Goal: Task Accomplishment & Management: Use online tool/utility

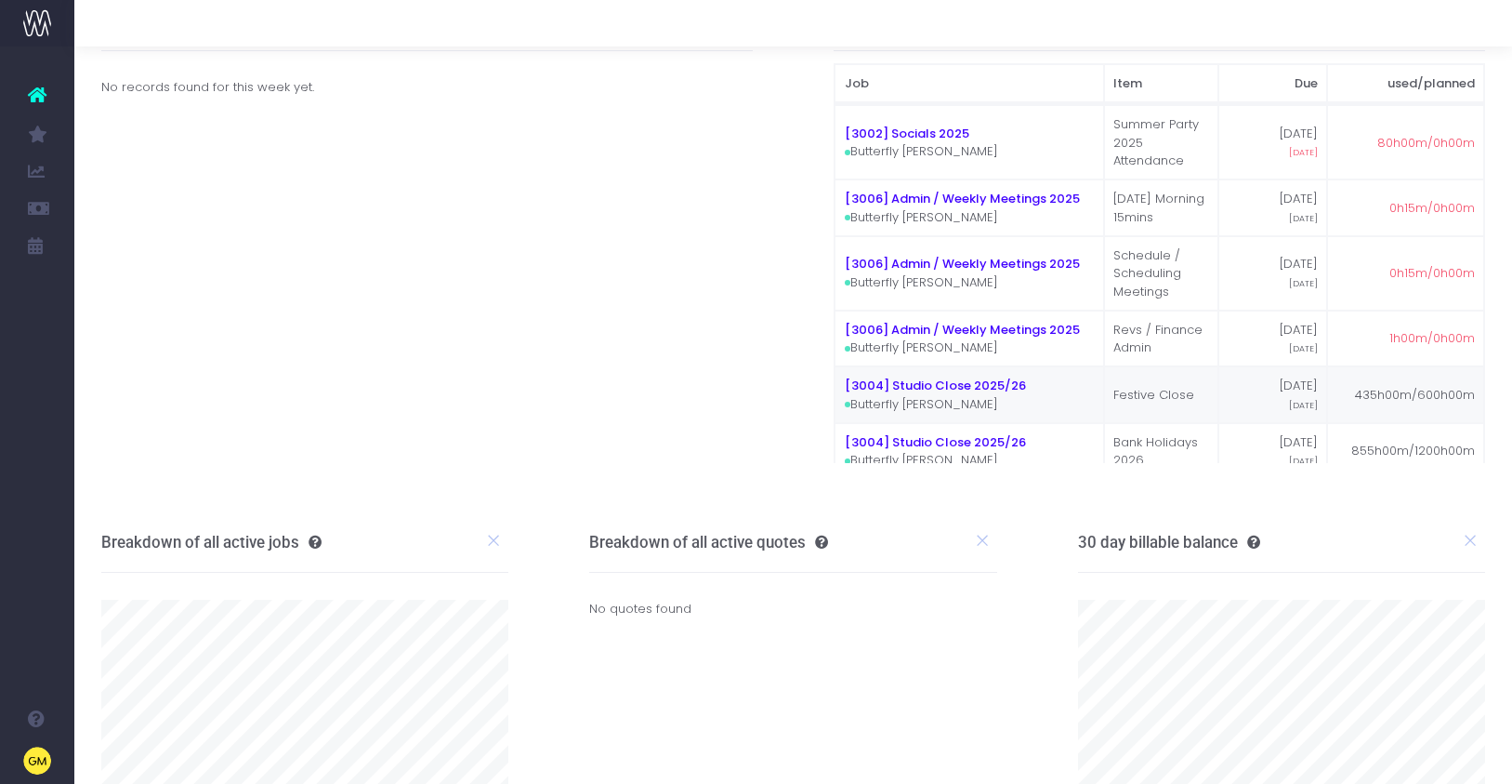
scroll to position [74, 0]
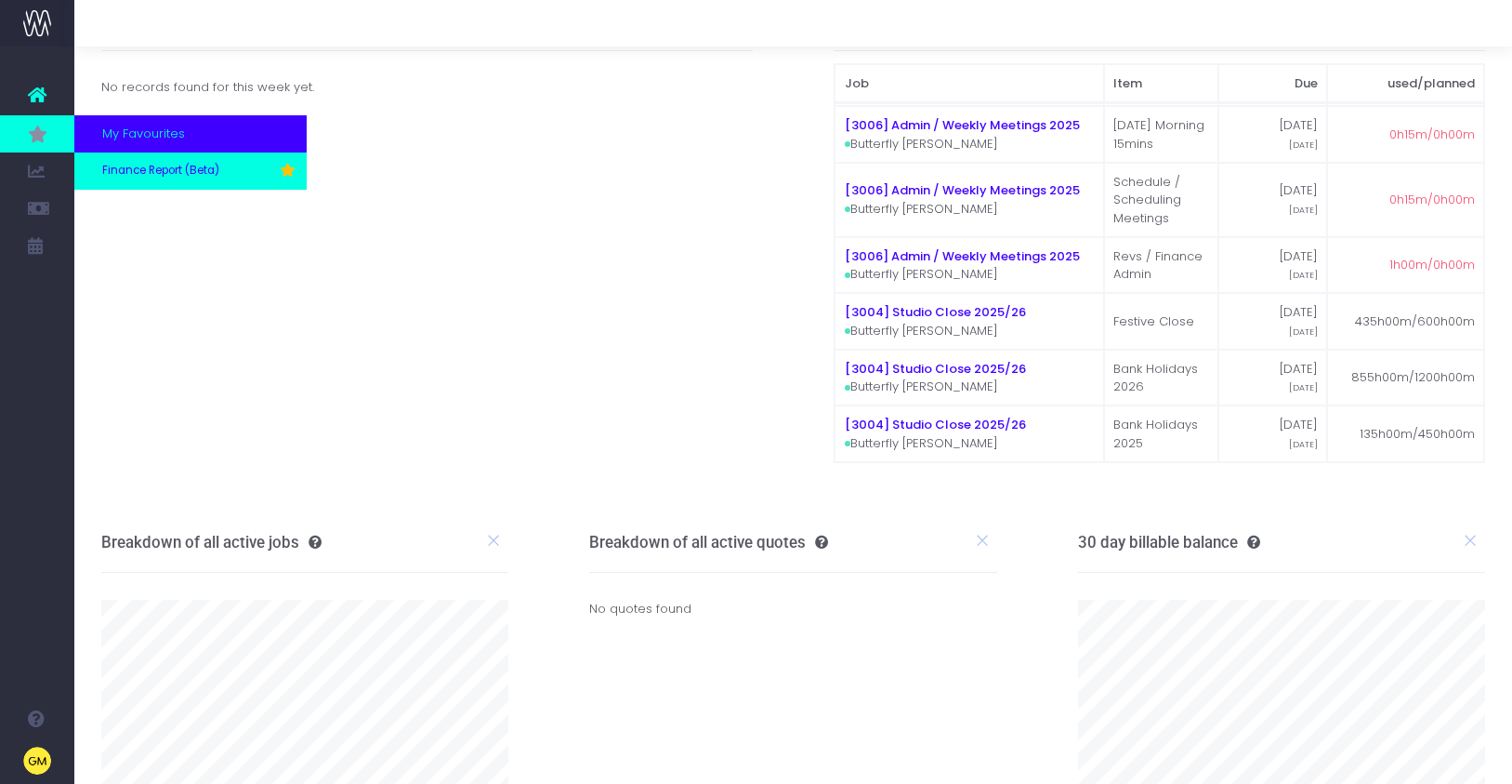
click at [174, 175] on span "Finance Report (Beta)" at bounding box center [161, 171] width 117 height 17
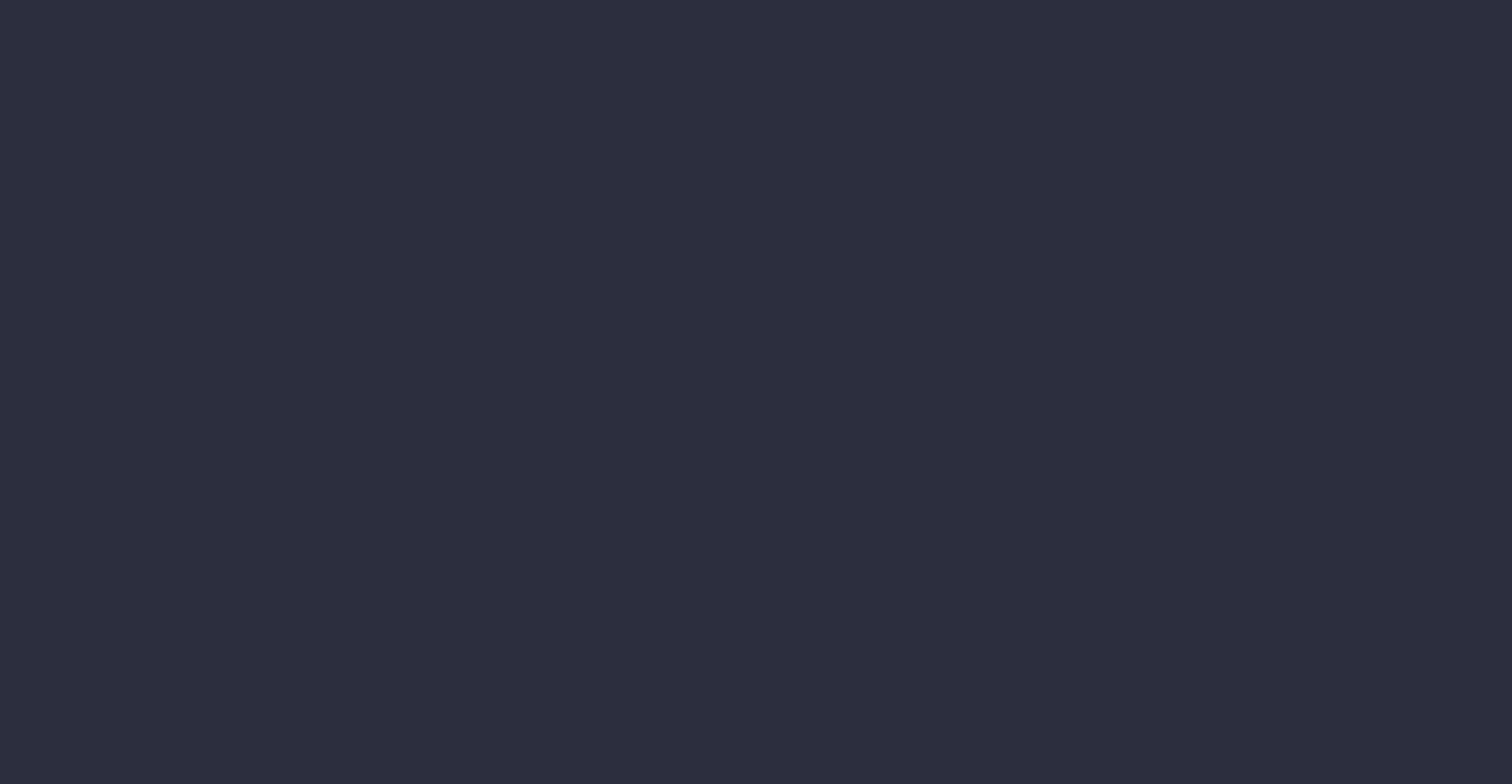
select select "finances"
select select "job"
select select "billing"
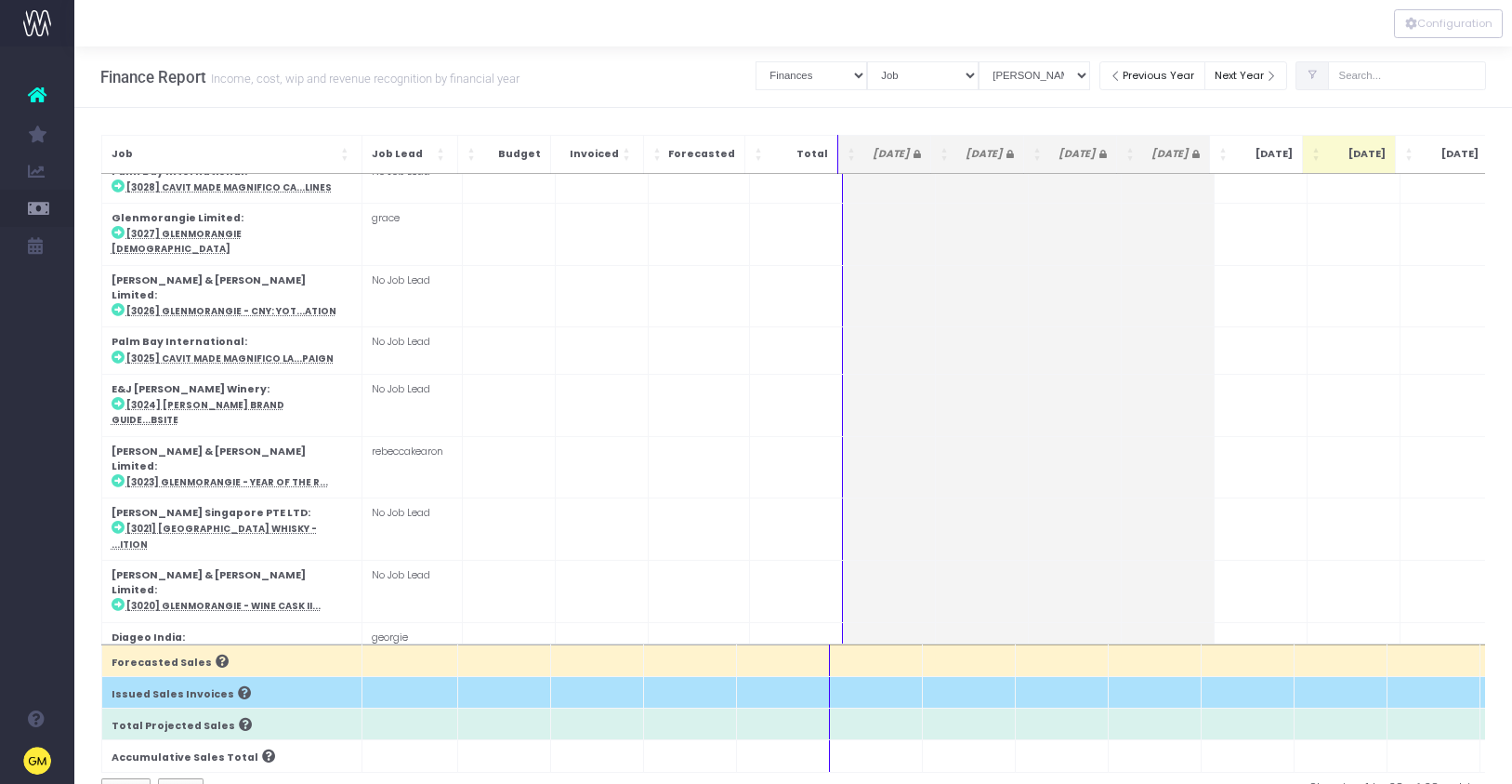
scroll to position [977, 0]
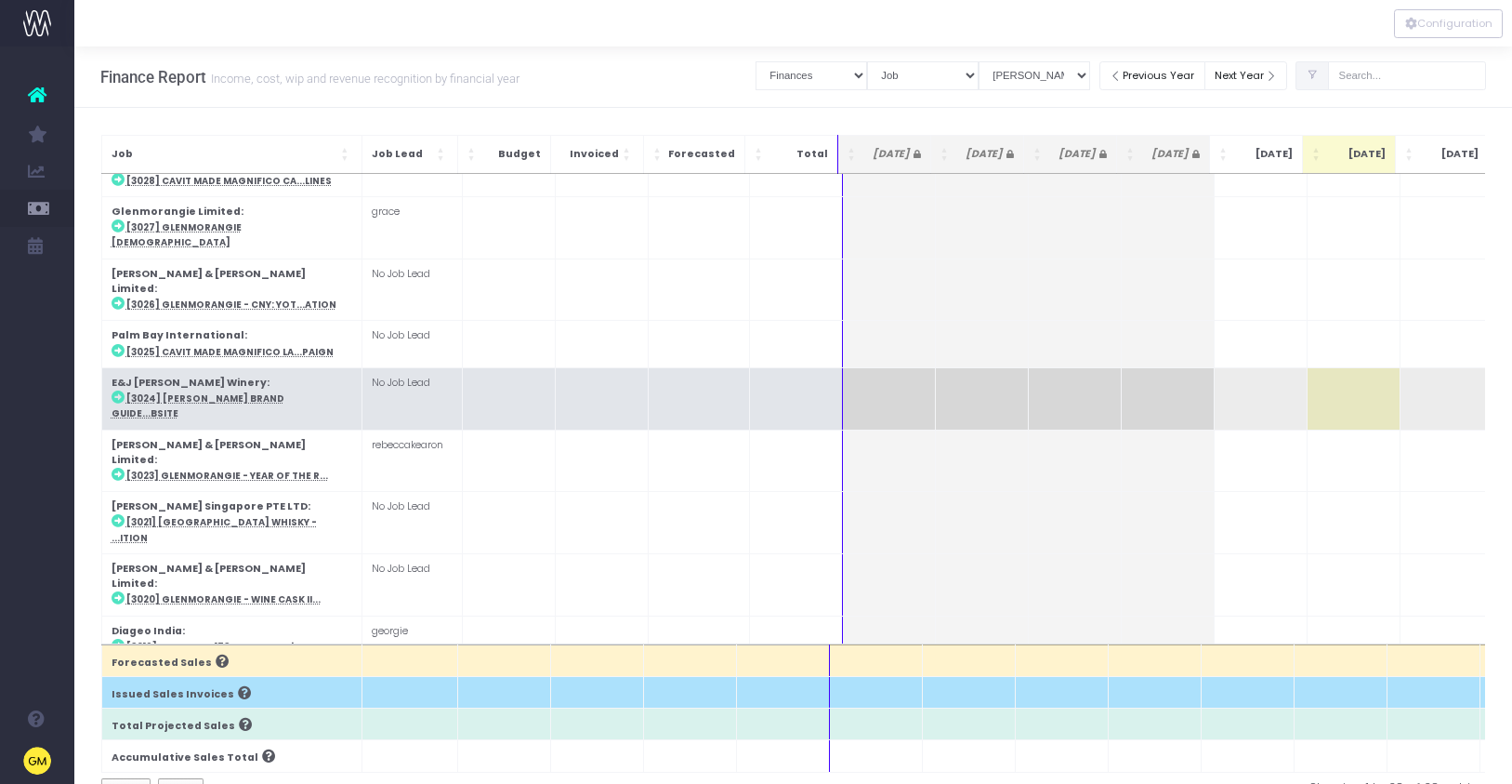
click at [283, 367] on td "E&J [PERSON_NAME] Winery : [3024] [PERSON_NAME] Brand Guide...bsite" at bounding box center [231, 398] width 260 height 63
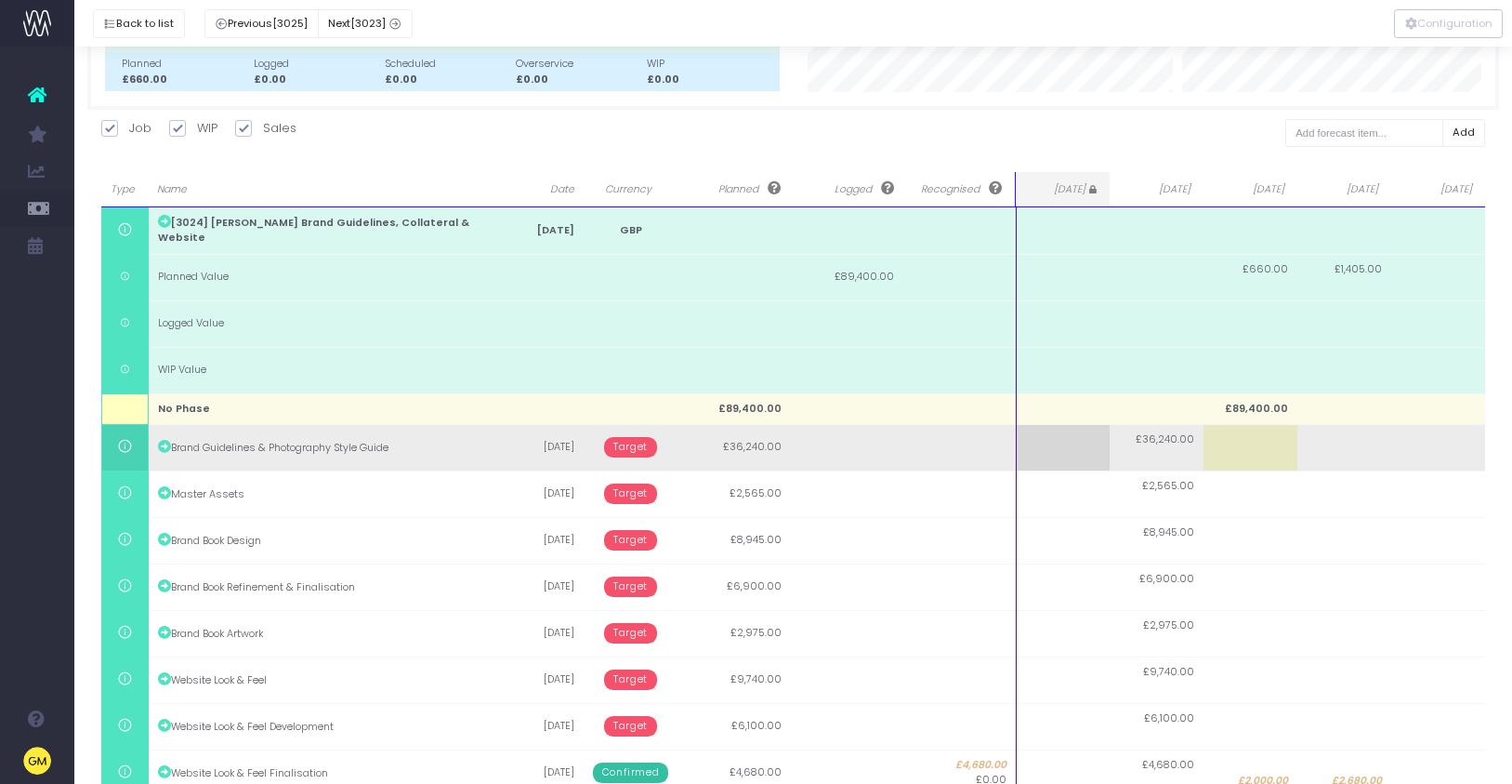
scroll to position [511, 0]
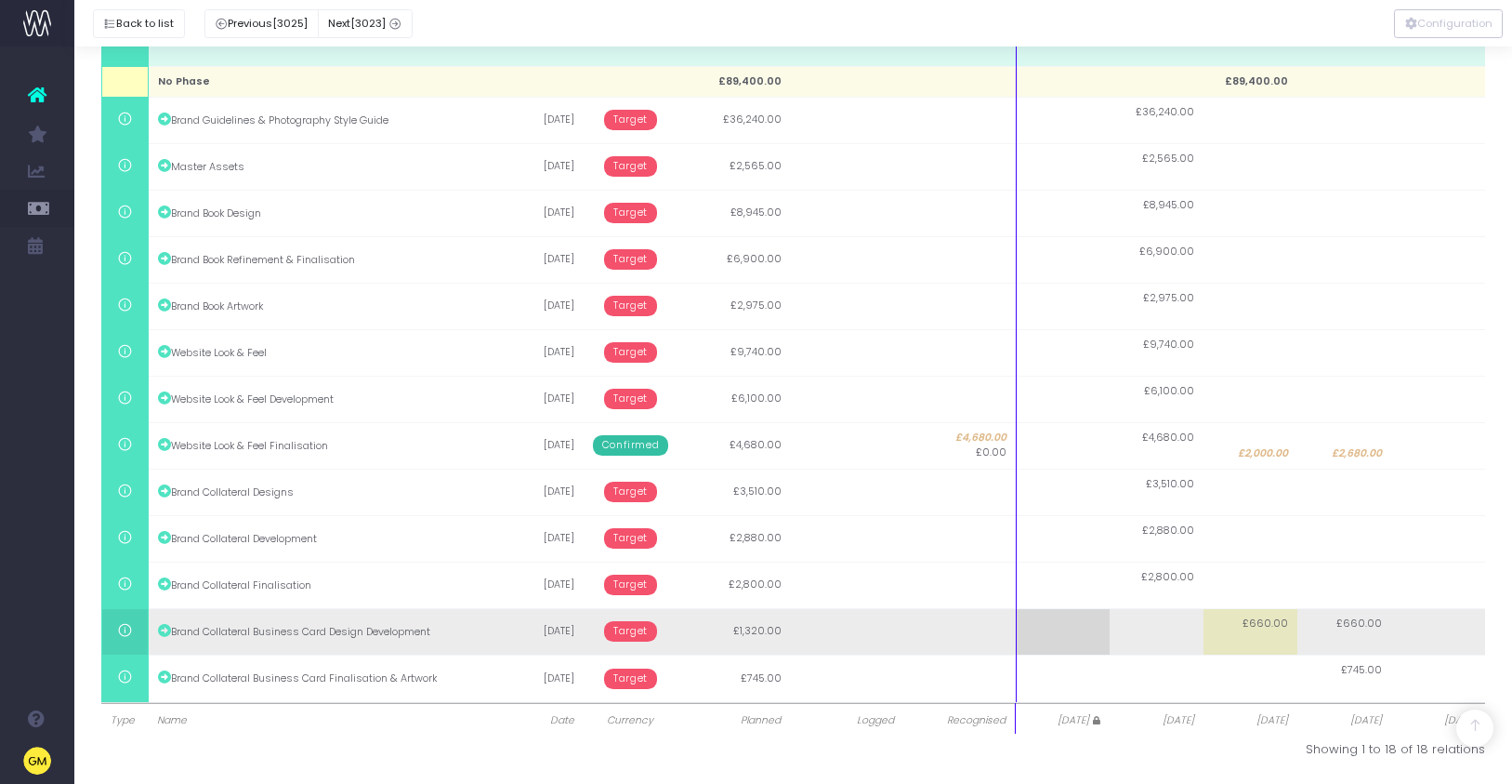
click at [1267, 634] on td "£660.00" at bounding box center [1251, 631] width 94 height 47
type input "1320"
click at [1362, 638] on td "£660.00" at bounding box center [1344, 631] width 94 height 47
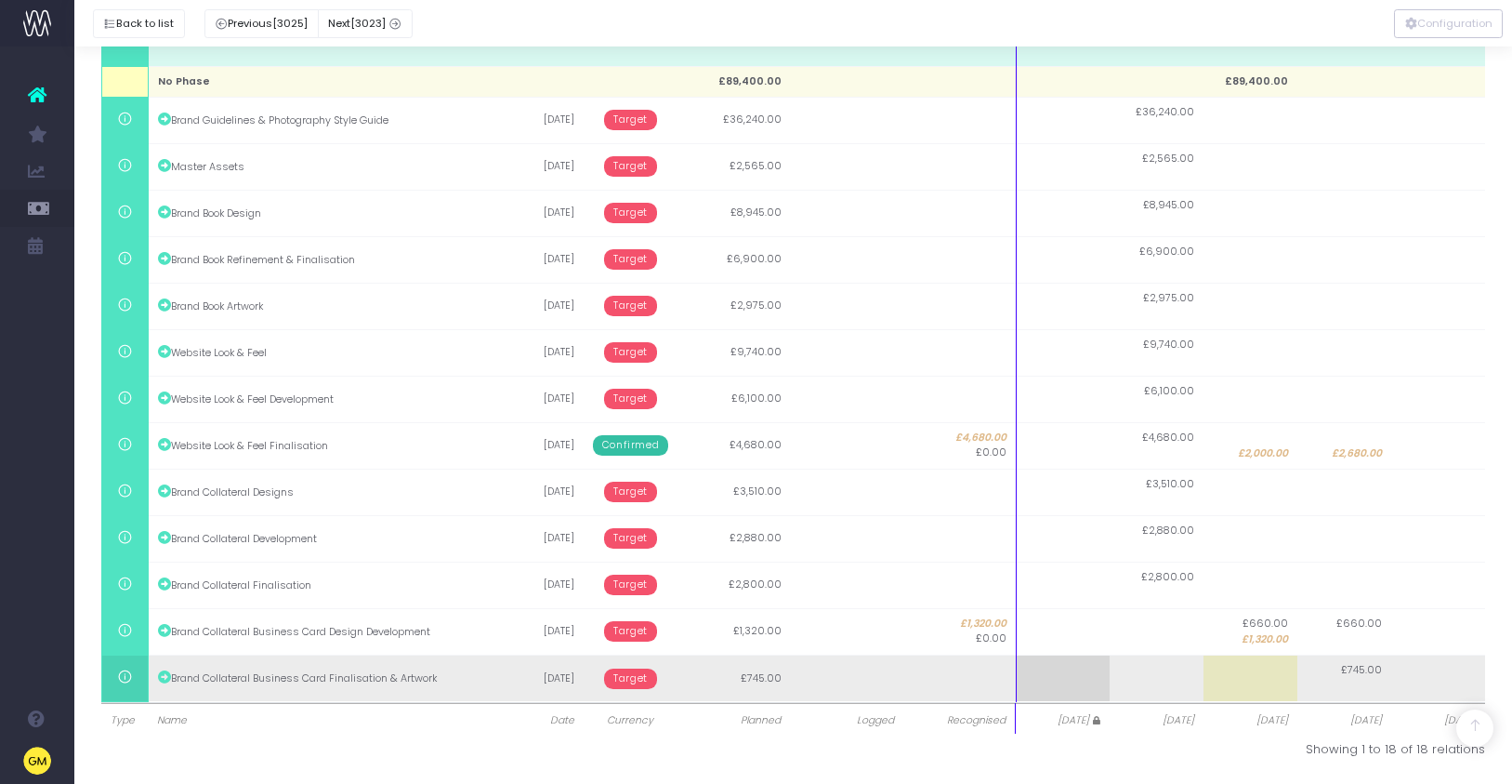
click at [1310, 679] on td "£745.00" at bounding box center [1344, 678] width 94 height 47
type input "745"
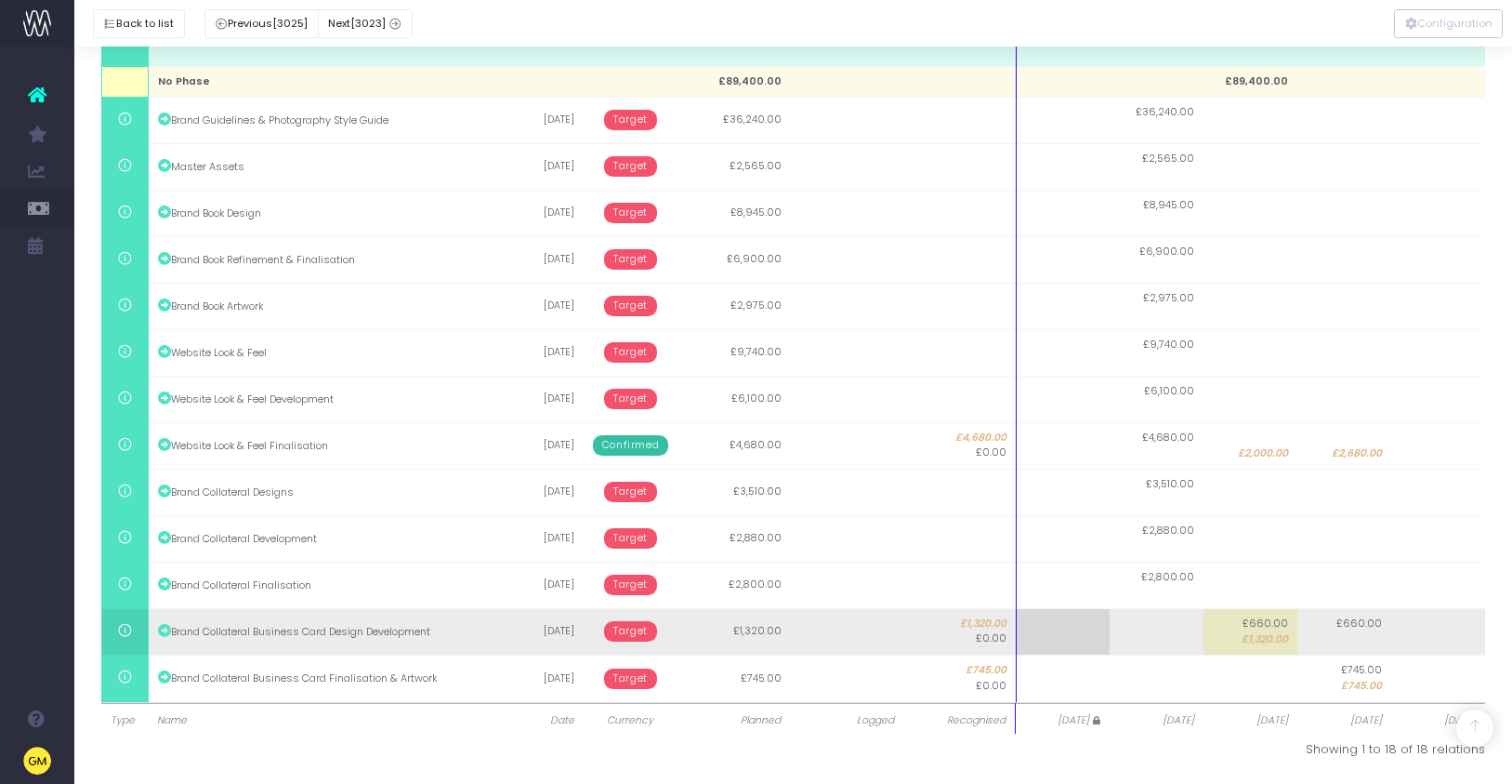
click at [1272, 634] on span "£1,320.00" at bounding box center [1266, 639] width 47 height 15
type input "1320"
click at [1272, 634] on input "1320" at bounding box center [1251, 631] width 94 height 47
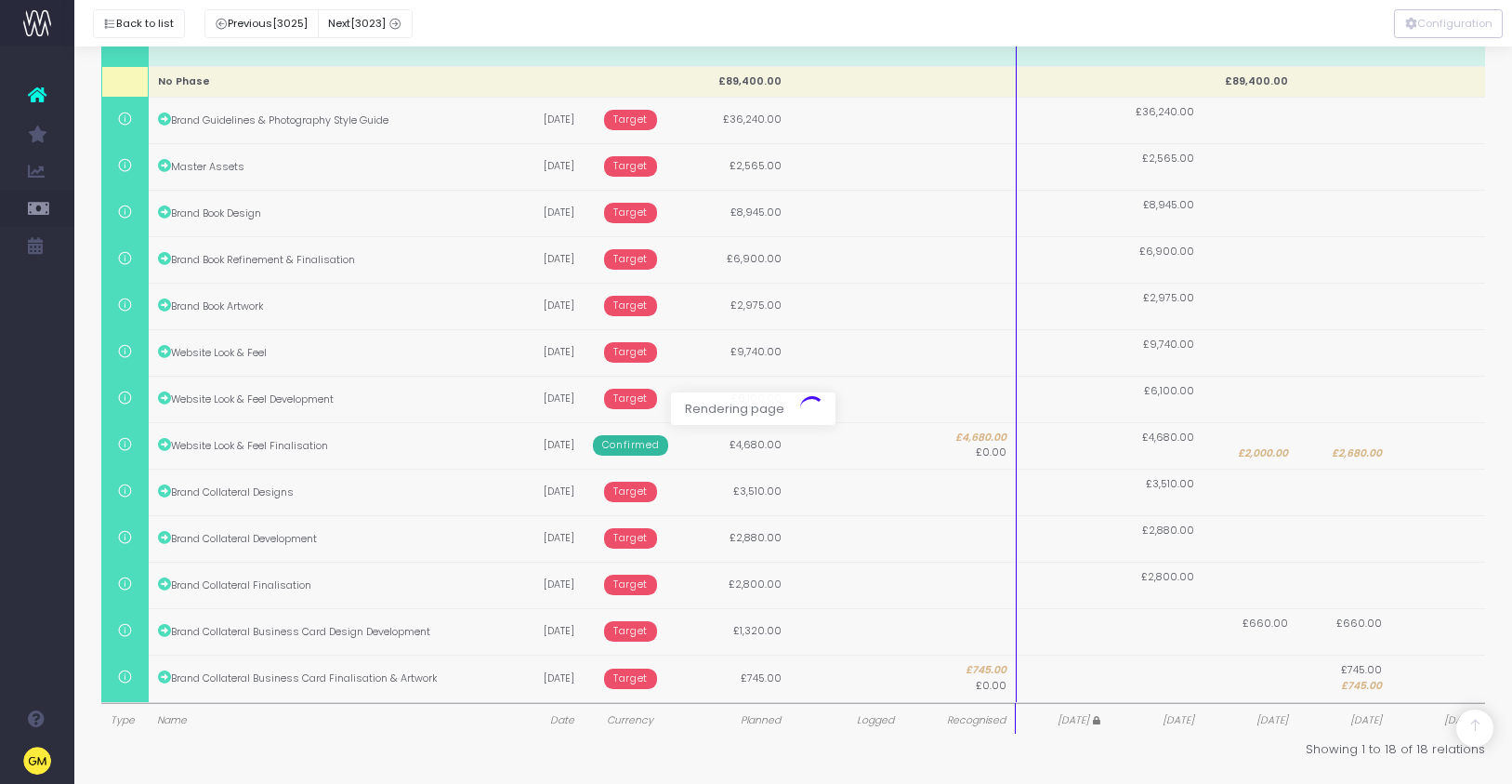
click at [1357, 629] on div at bounding box center [756, 392] width 1512 height 784
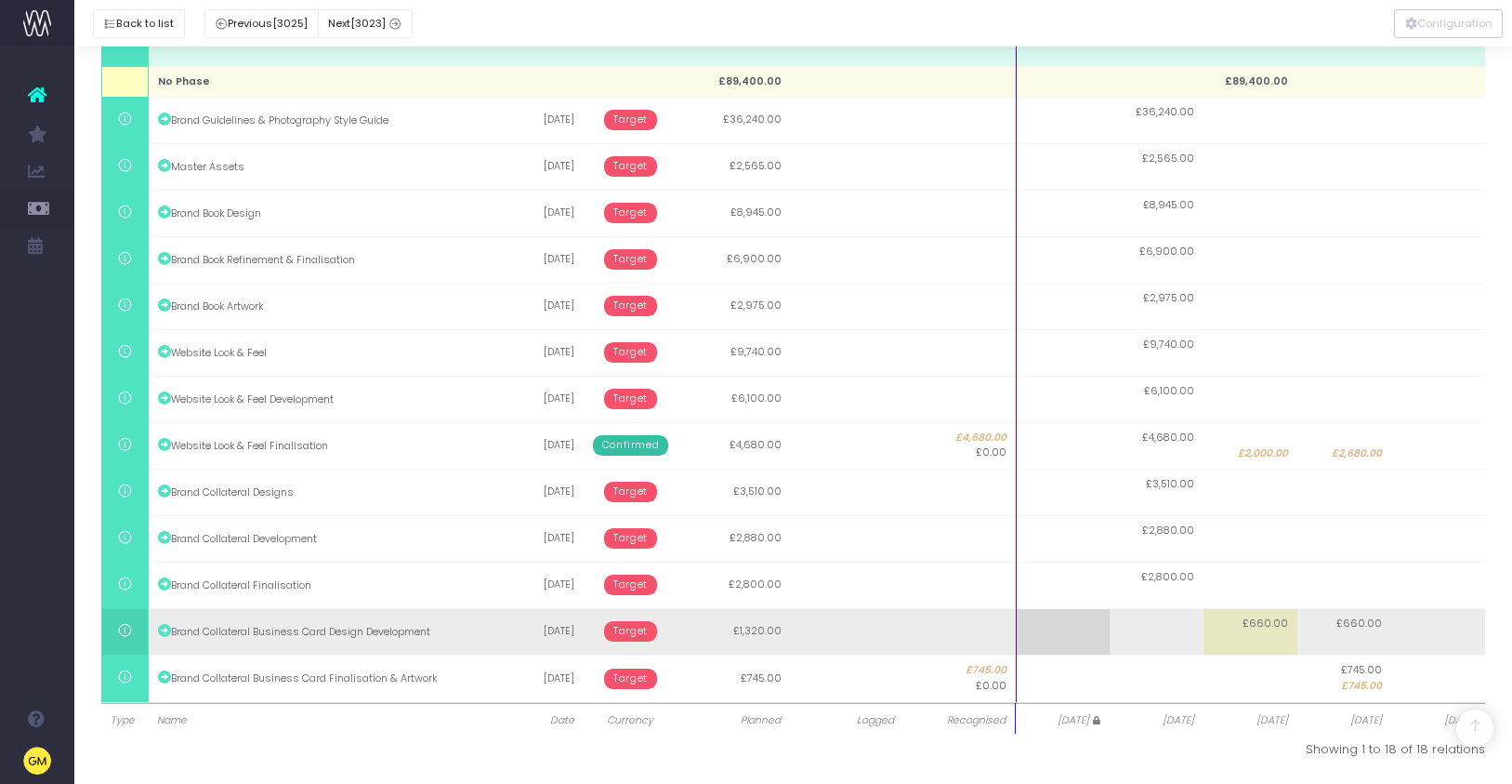
click at [1362, 622] on span "£660.00" at bounding box center [1359, 623] width 46 height 15
type input "1320"
click at [1362, 622] on input "1320" at bounding box center [1344, 631] width 94 height 47
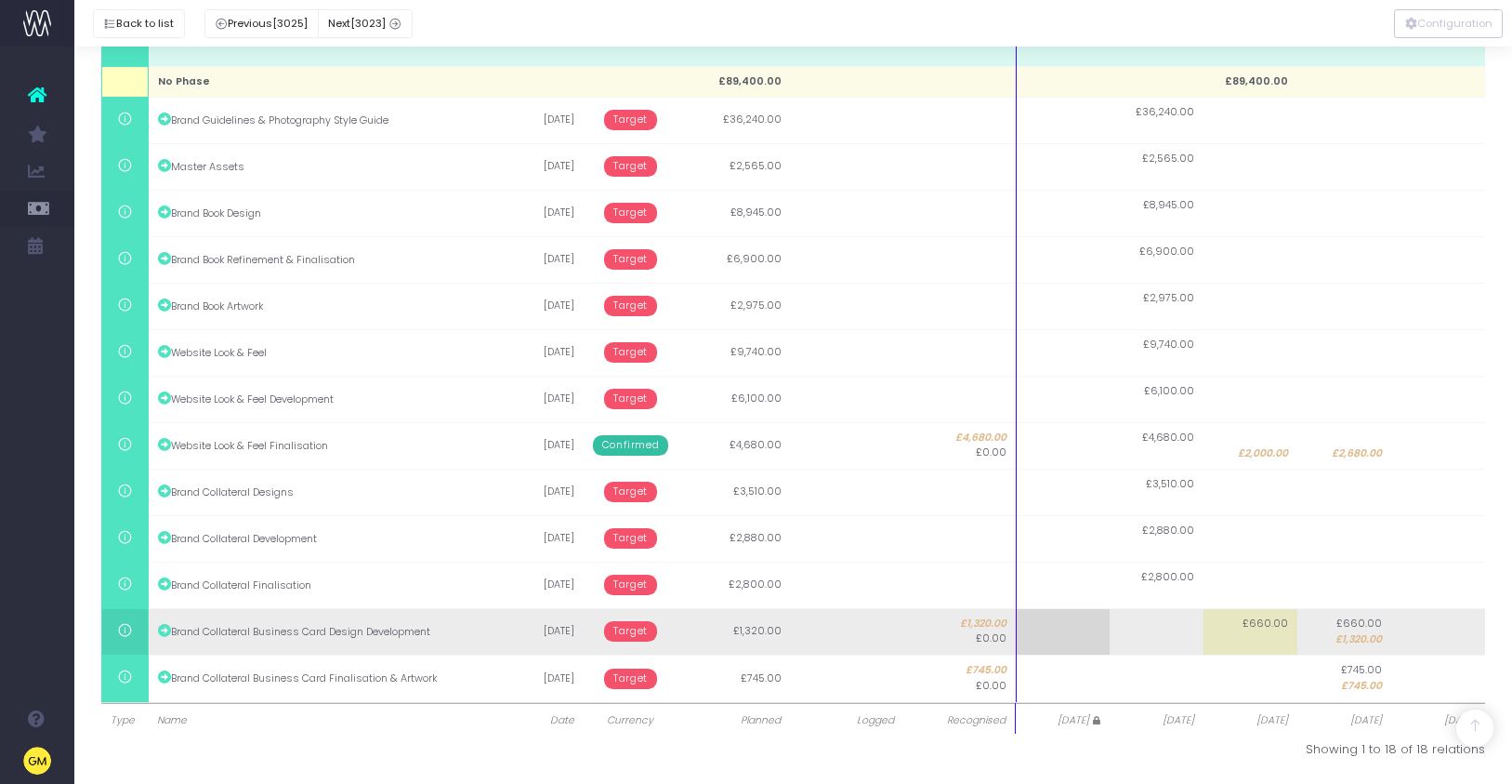
click at [624, 627] on span "Target" at bounding box center [630, 631] width 53 height 21
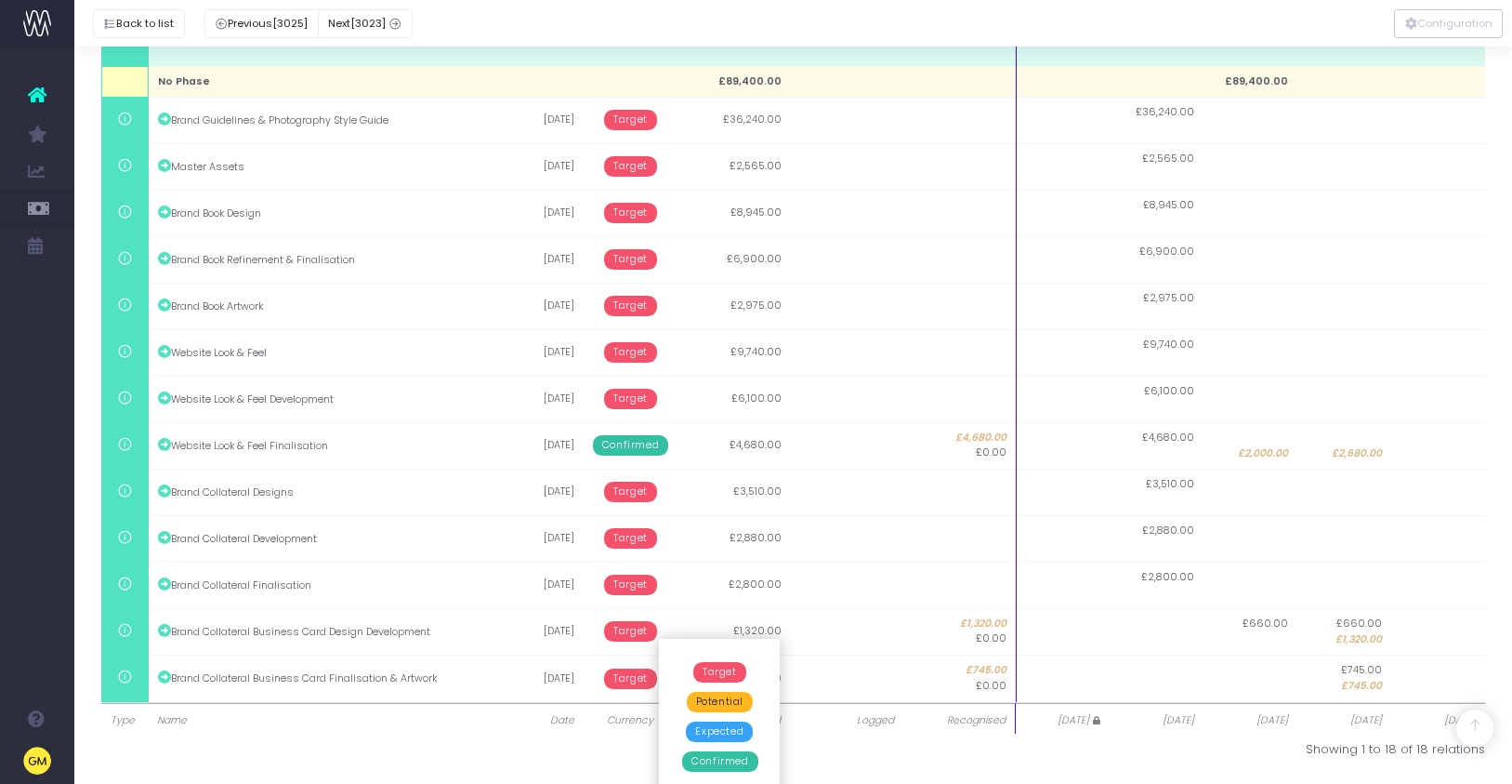
click at [747, 765] on span "Confirmed" at bounding box center [720, 762] width 76 height 21
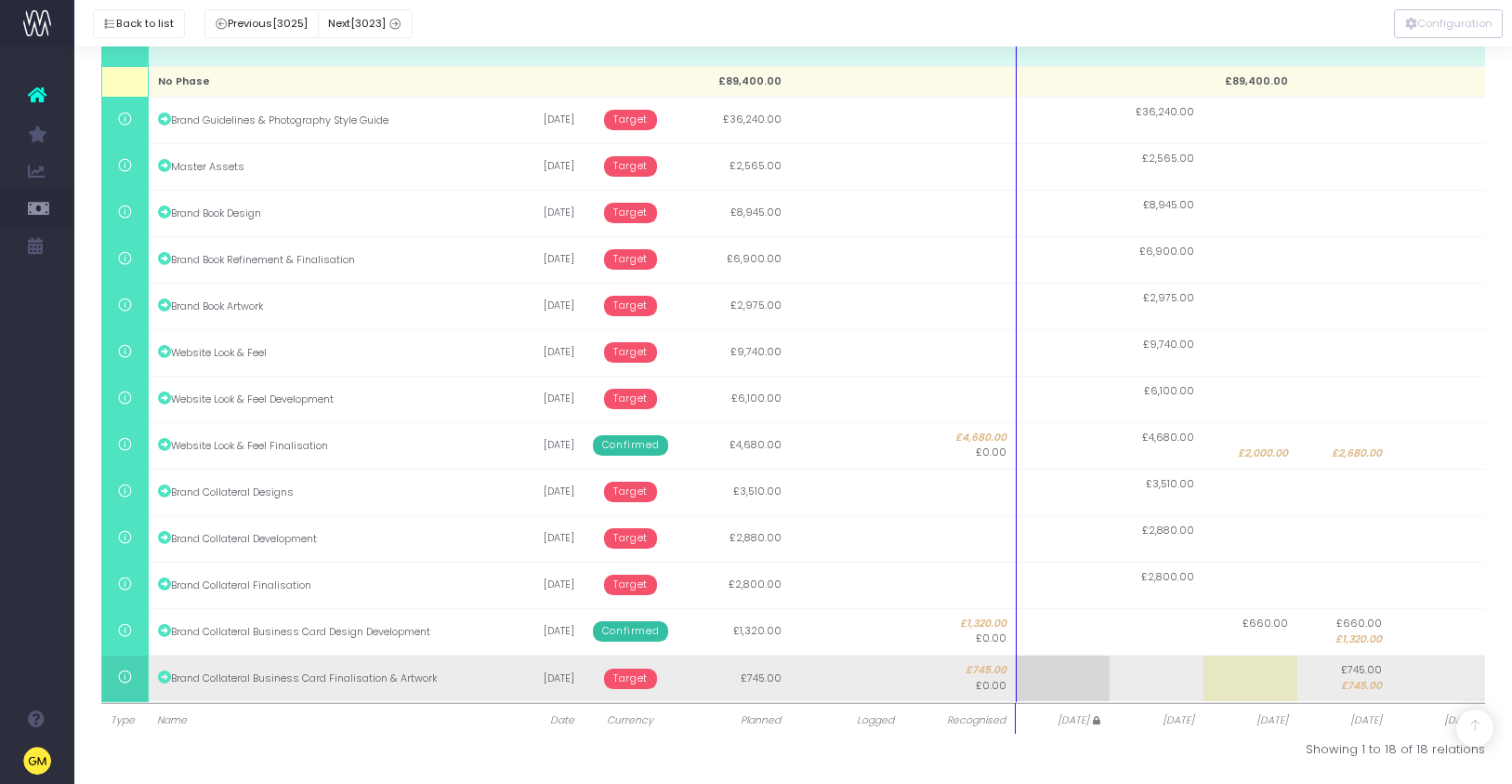
click at [632, 678] on span "Target" at bounding box center [630, 679] width 53 height 21
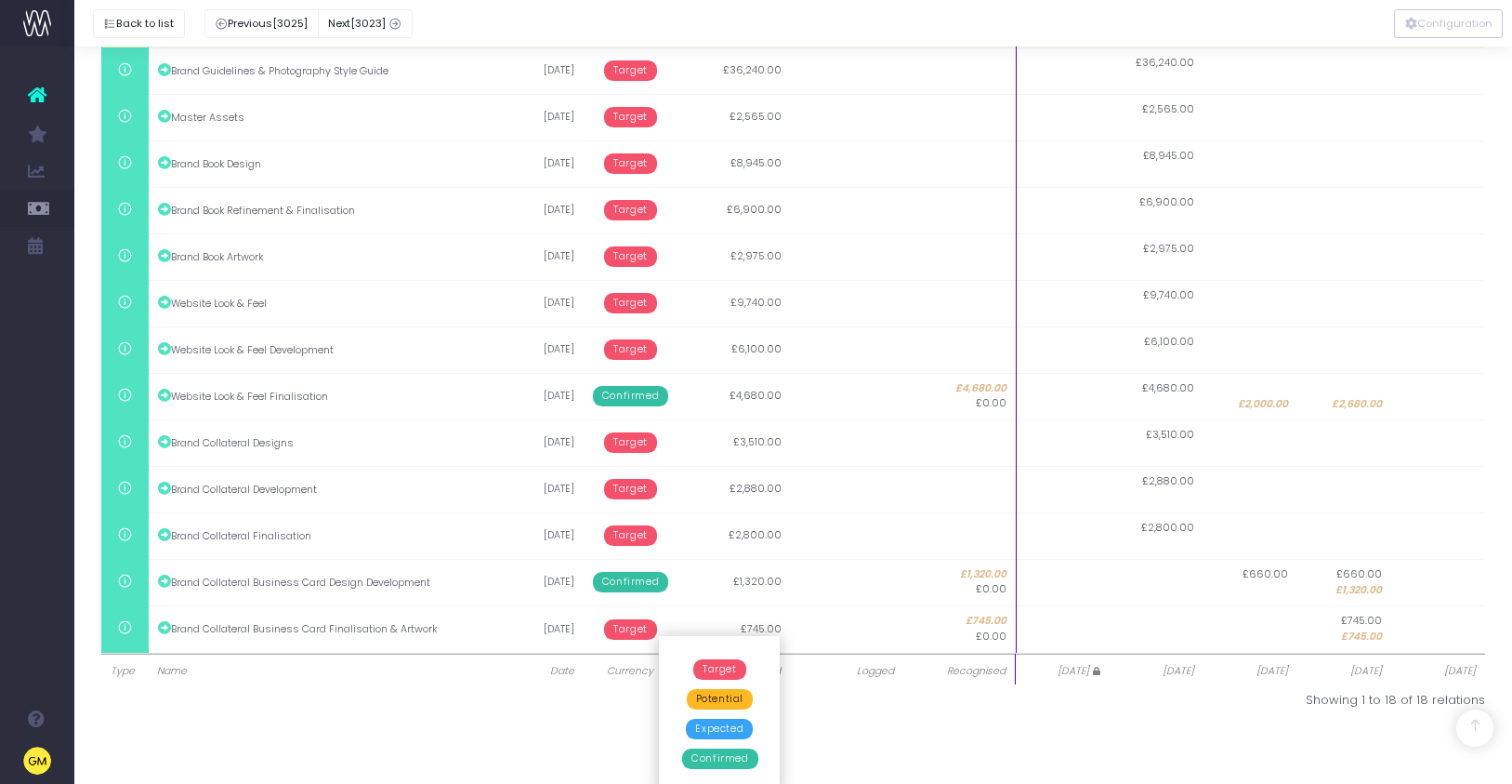
scroll to position [567, 0]
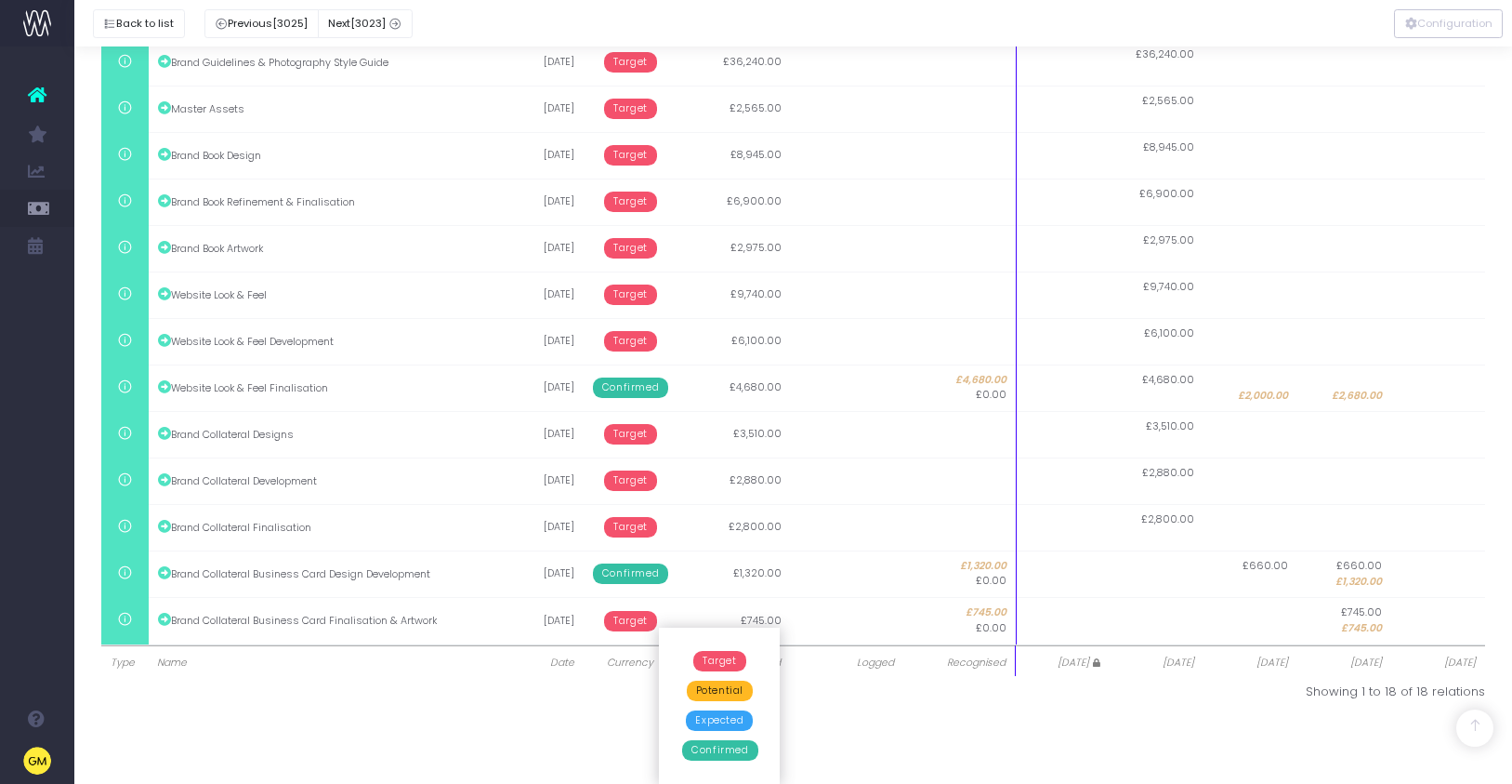
click at [726, 749] on span "Confirmed" at bounding box center [720, 750] width 76 height 21
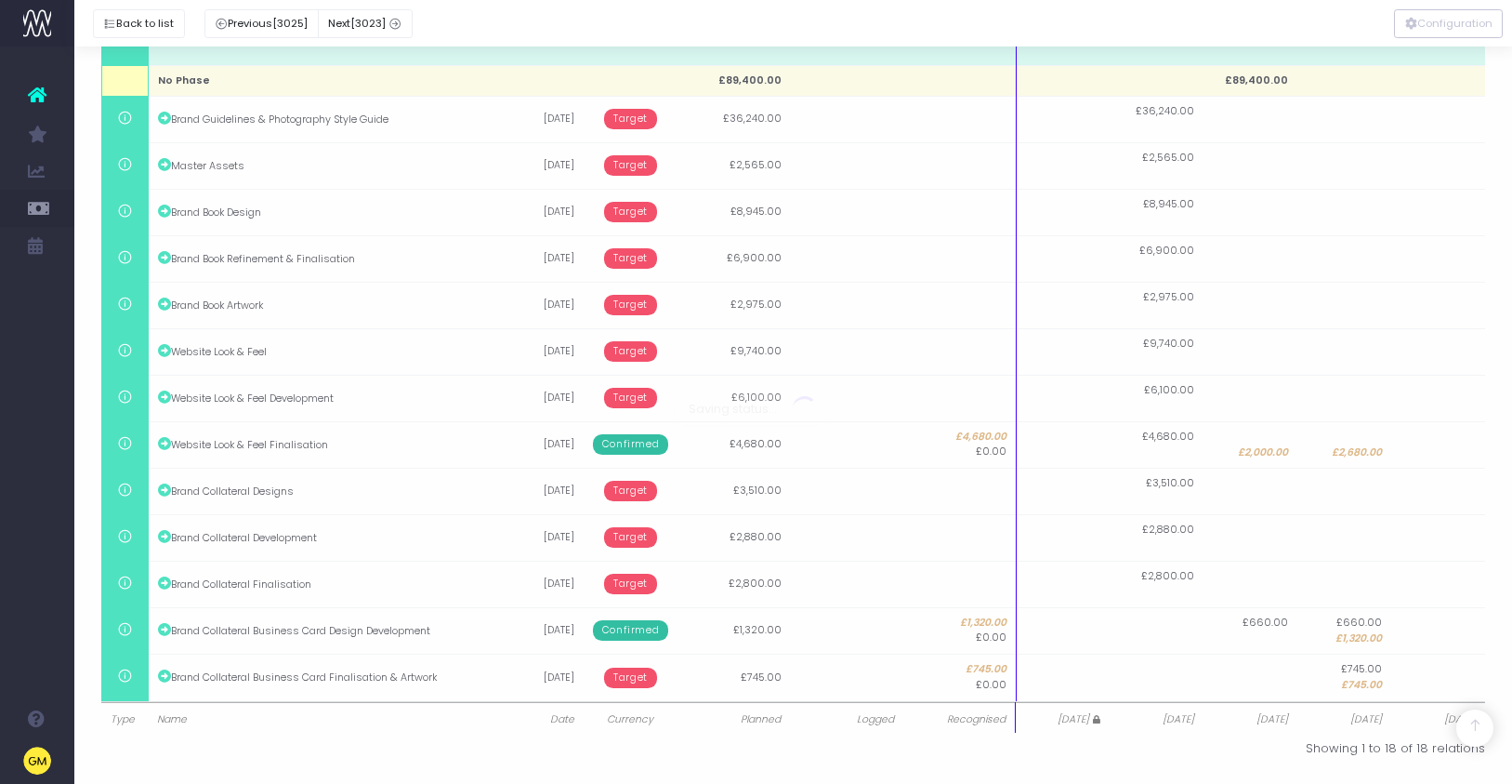
scroll to position [511, 0]
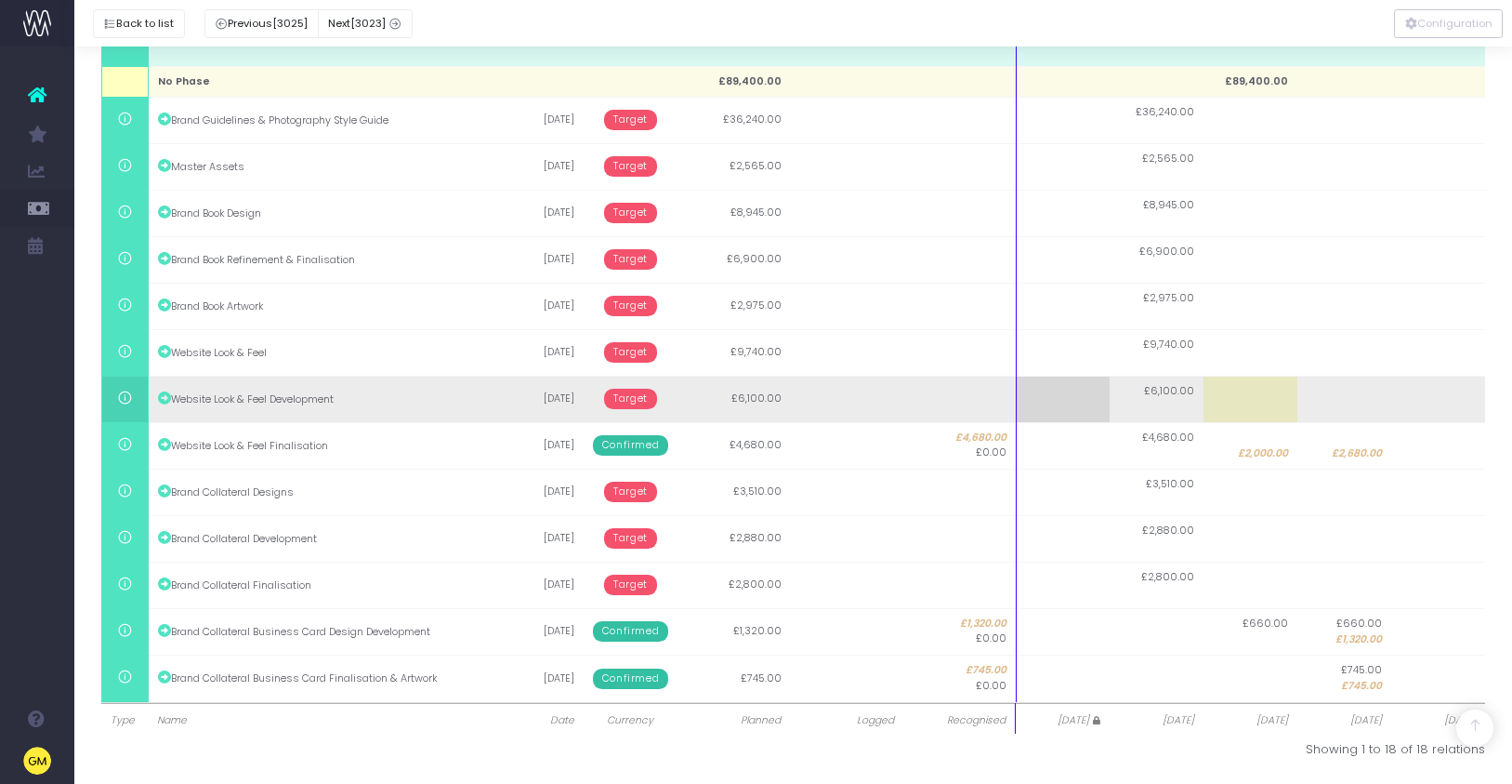
click at [626, 399] on span "Target" at bounding box center [630, 399] width 53 height 21
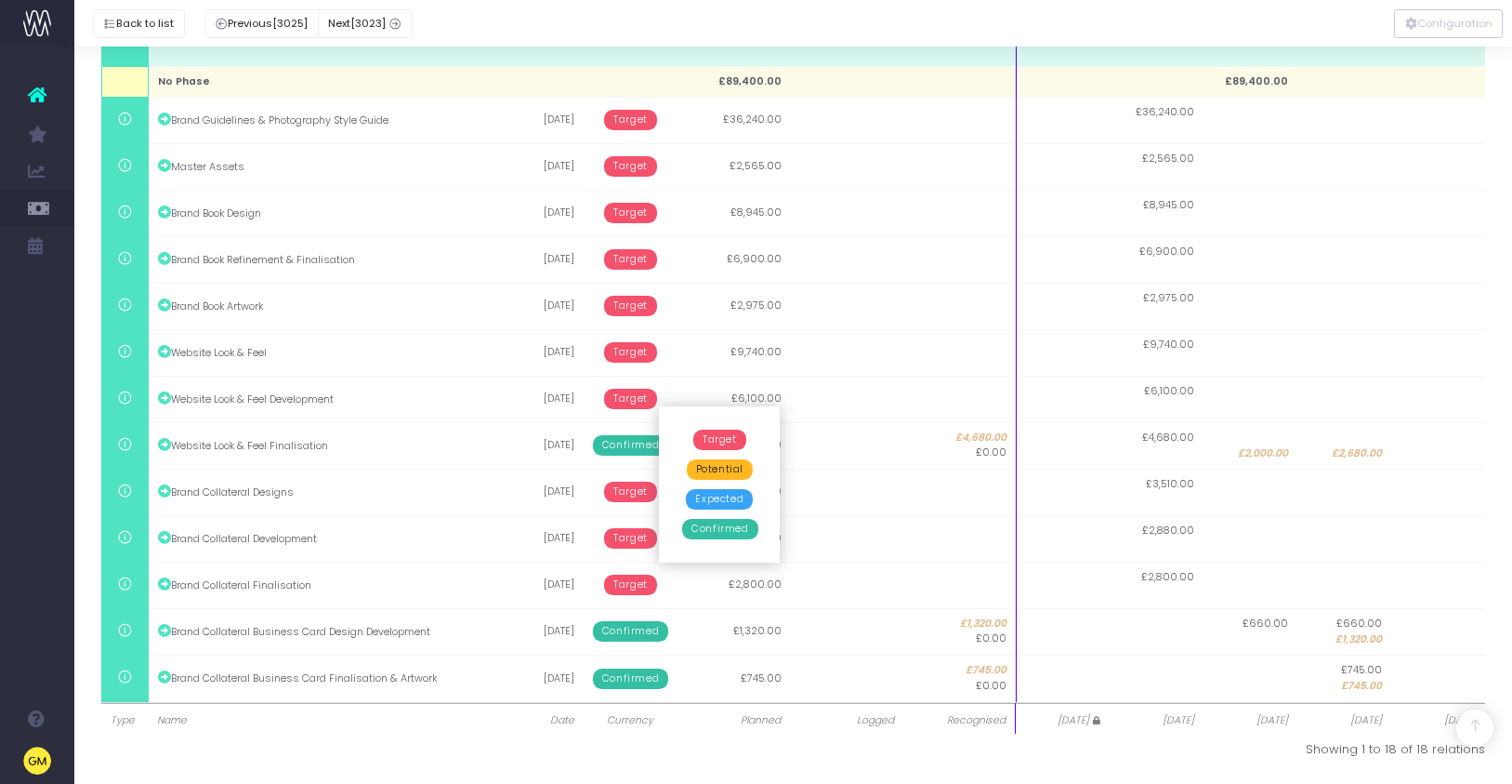
click at [718, 526] on span "Confirmed" at bounding box center [720, 529] width 76 height 21
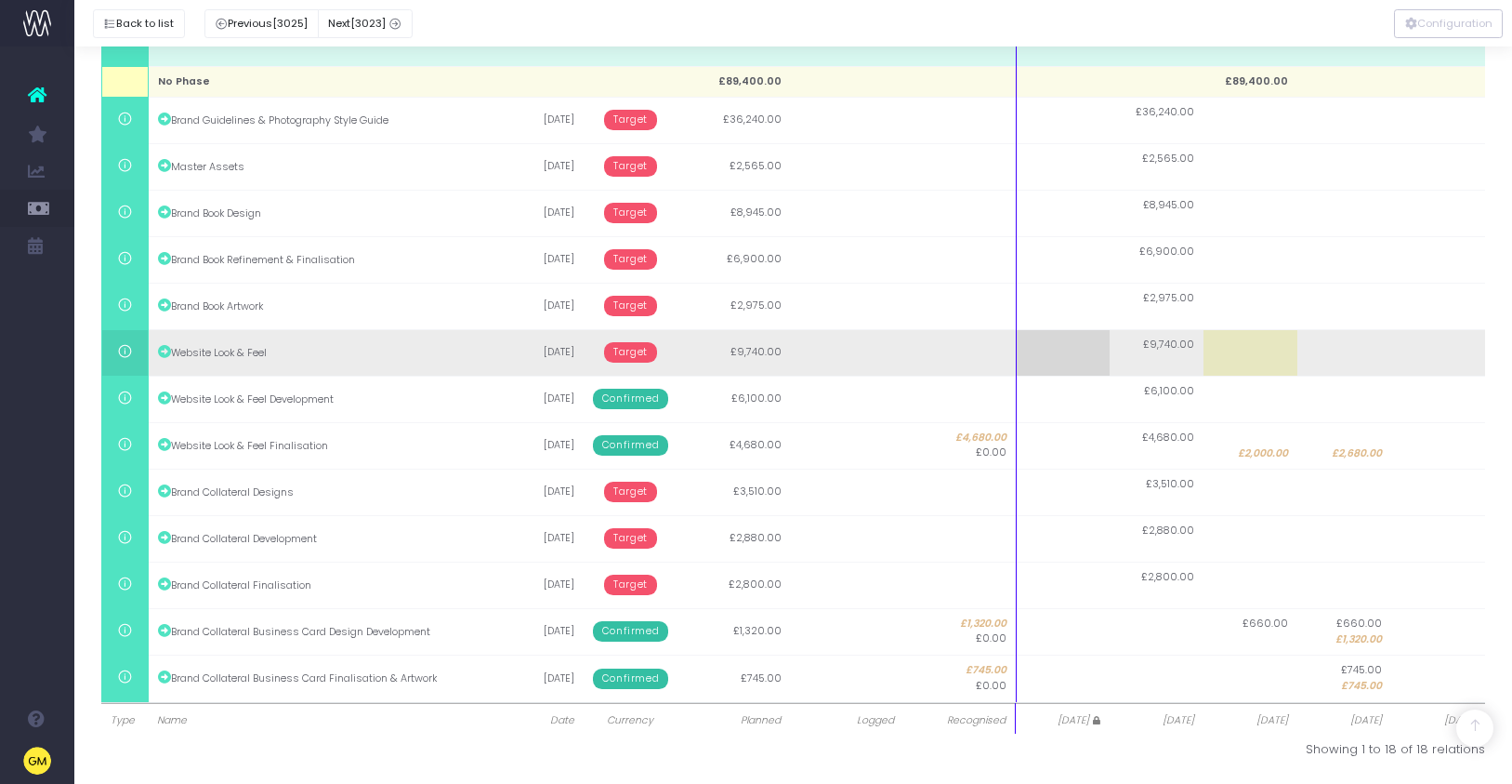
click at [628, 352] on span "Target" at bounding box center [630, 352] width 53 height 21
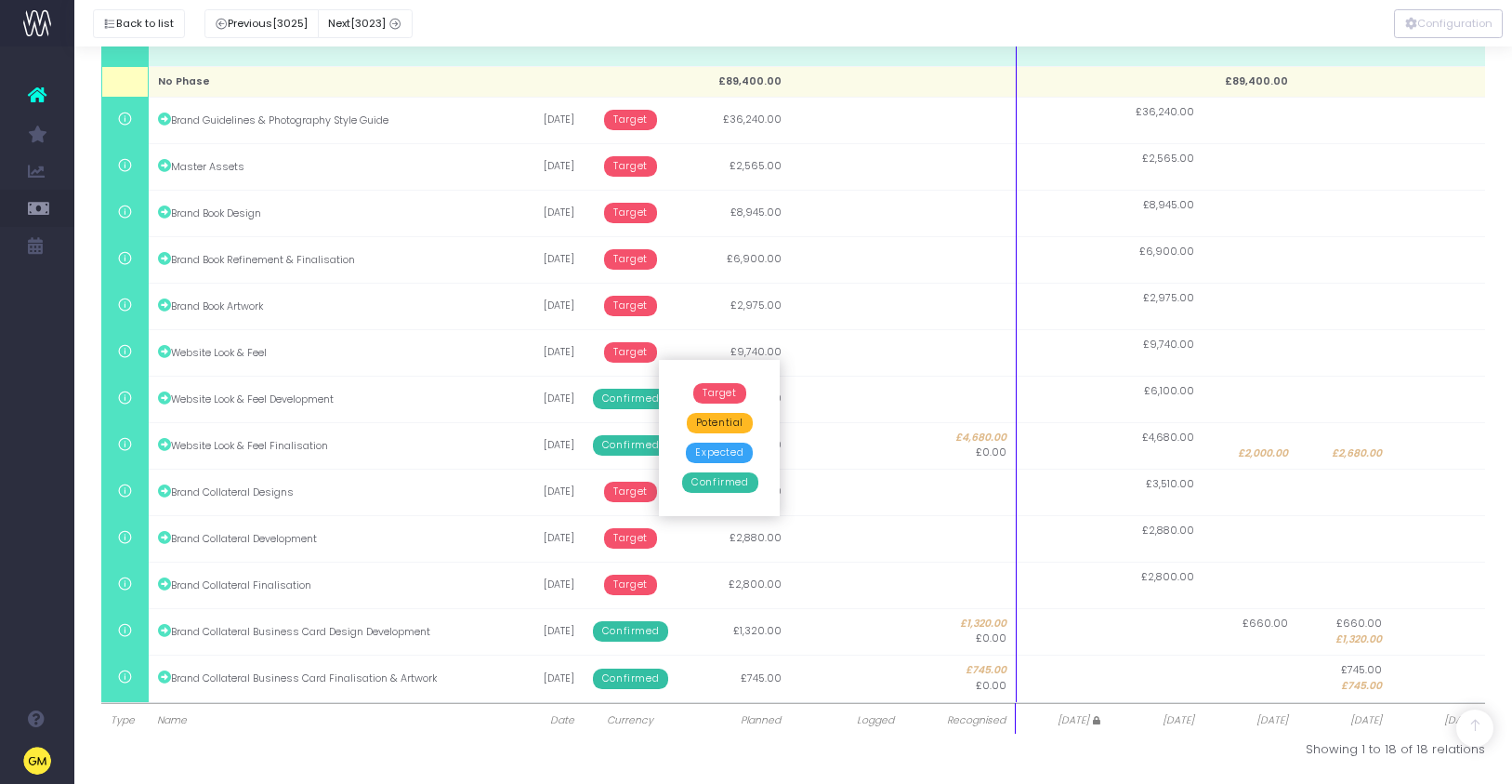
click at [733, 482] on span "Confirmed" at bounding box center [720, 483] width 76 height 21
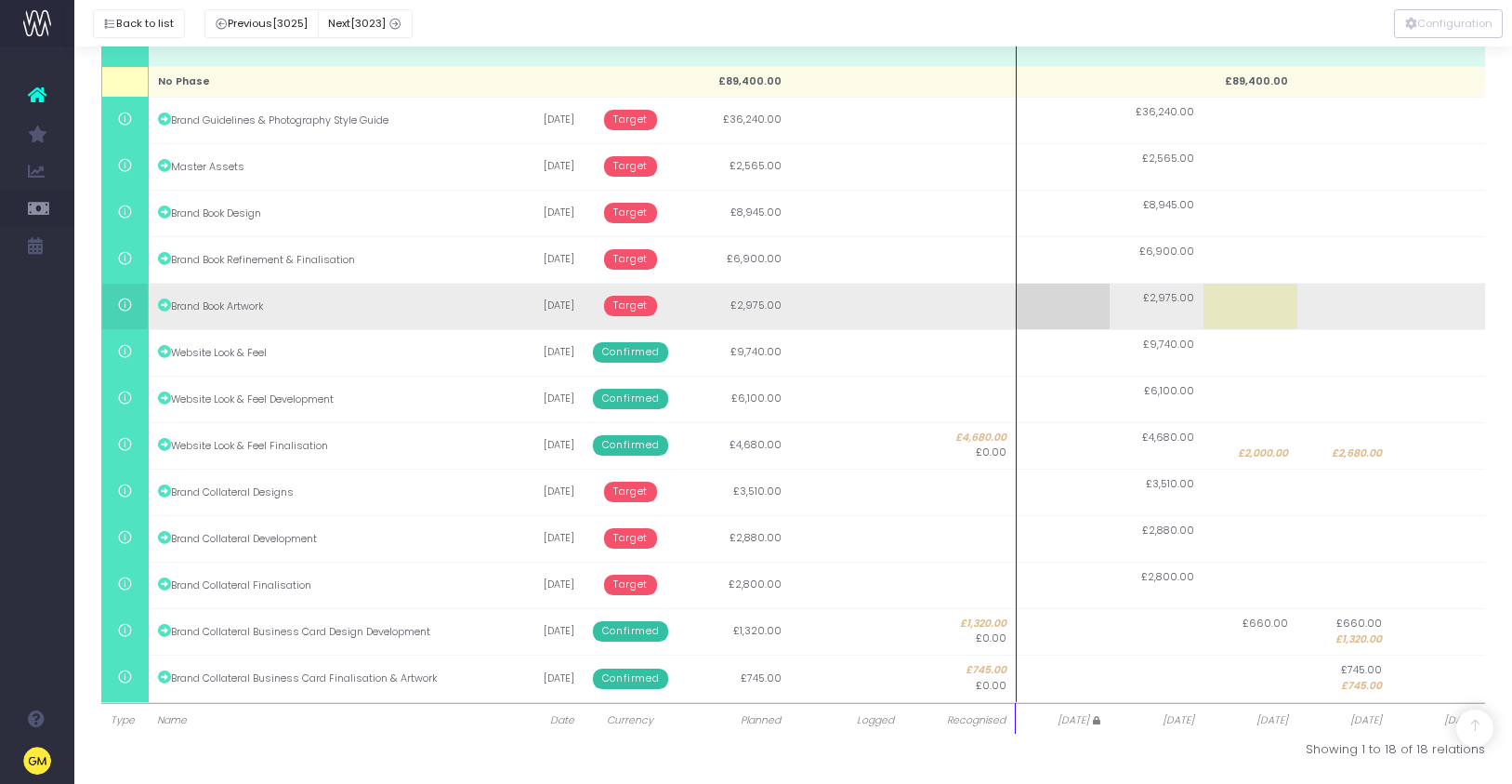
click at [631, 301] on span "Target" at bounding box center [630, 306] width 53 height 21
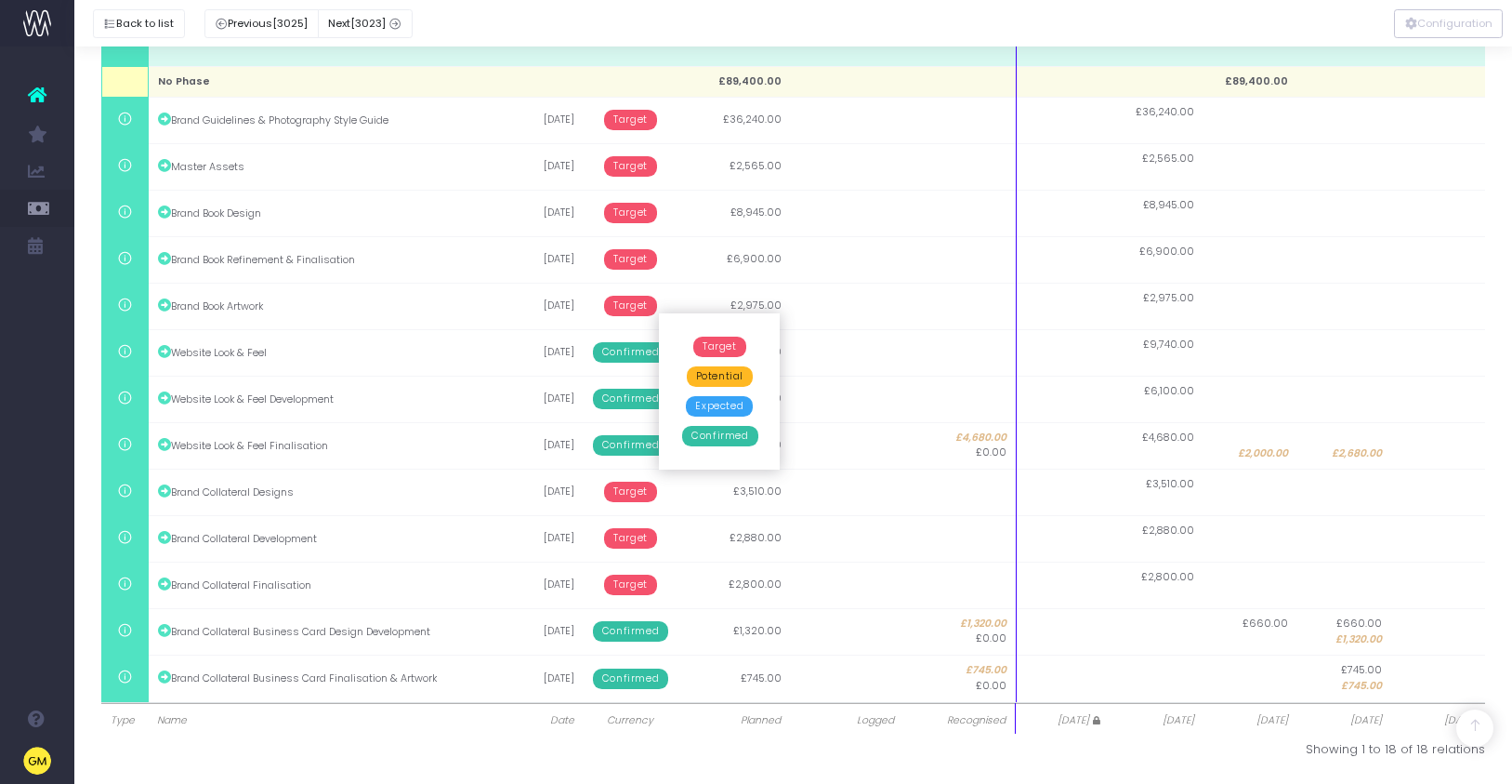
click at [715, 441] on span "Confirmed" at bounding box center [720, 436] width 76 height 21
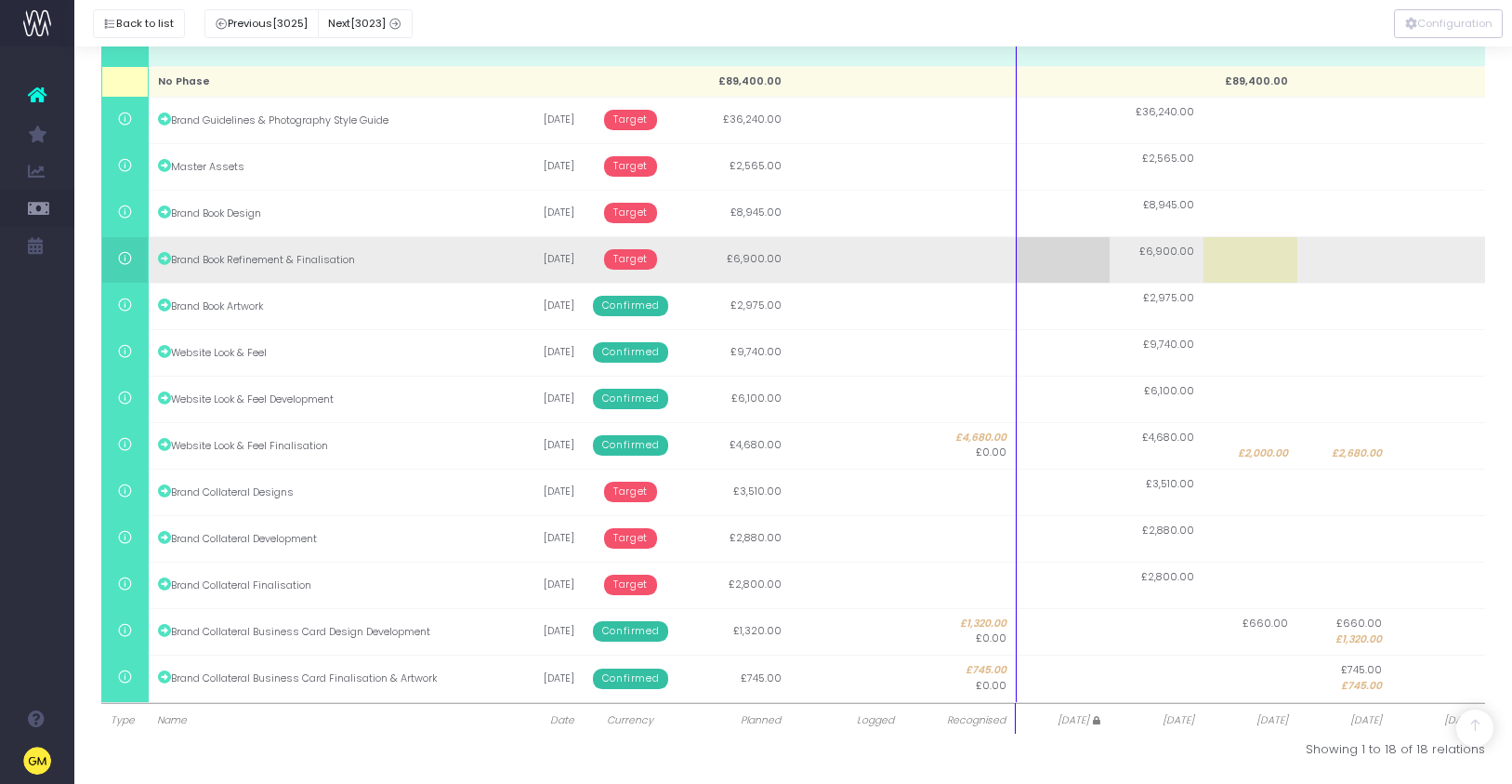
click at [626, 261] on span "Target" at bounding box center [630, 259] width 53 height 21
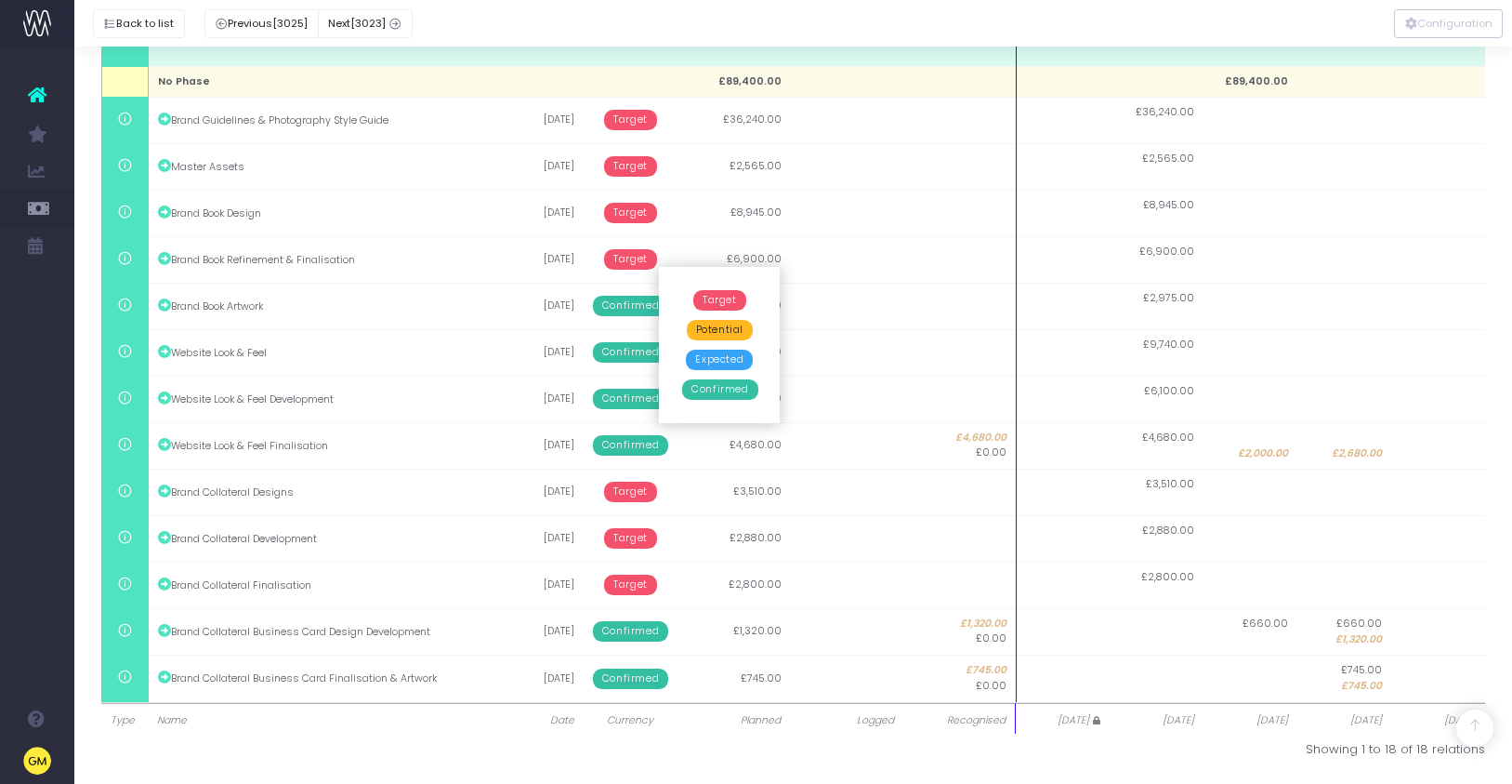
click at [711, 380] on span "Confirmed" at bounding box center [720, 389] width 76 height 21
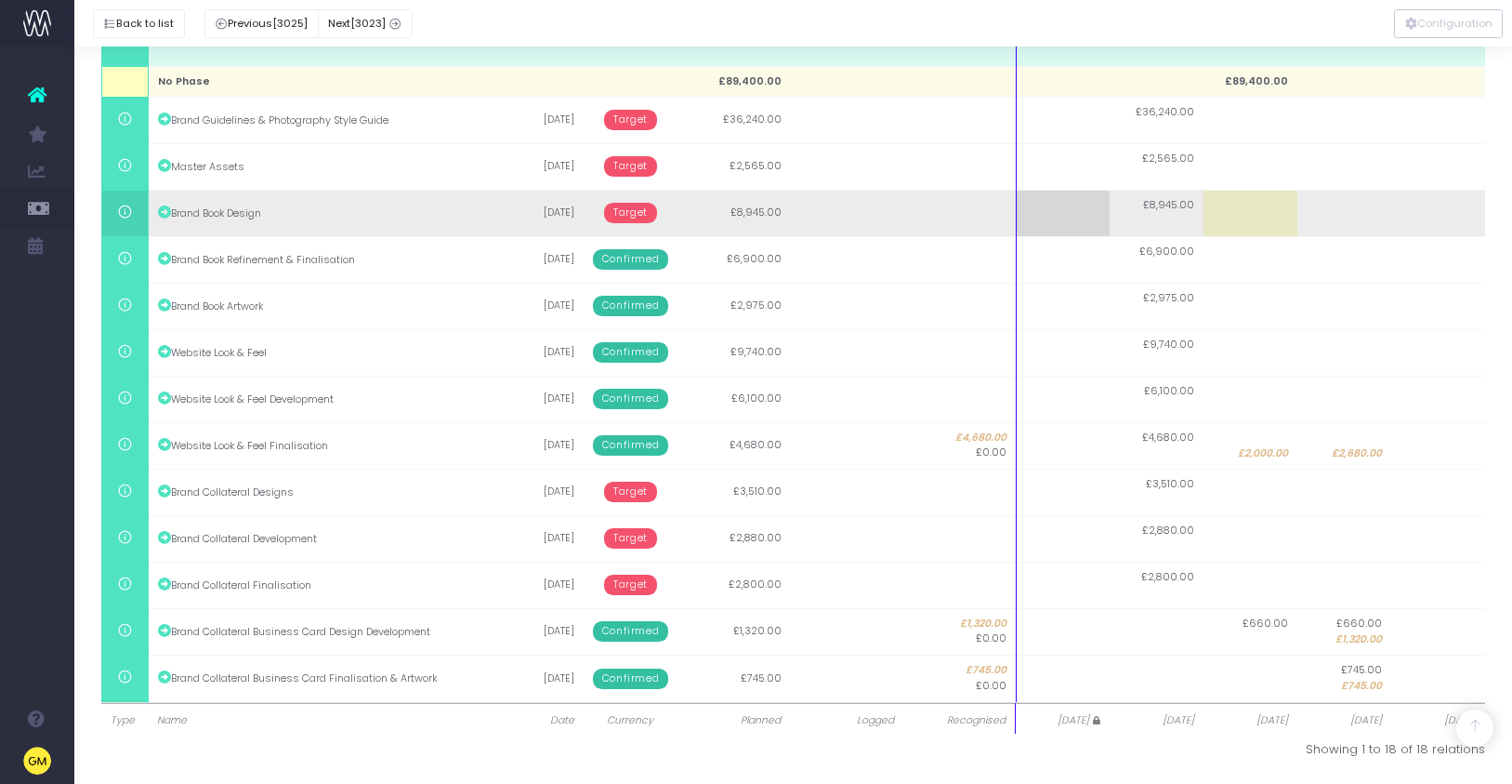
click at [618, 222] on td "Target" at bounding box center [630, 213] width 94 height 47
click at [623, 217] on span "Target" at bounding box center [630, 213] width 53 height 21
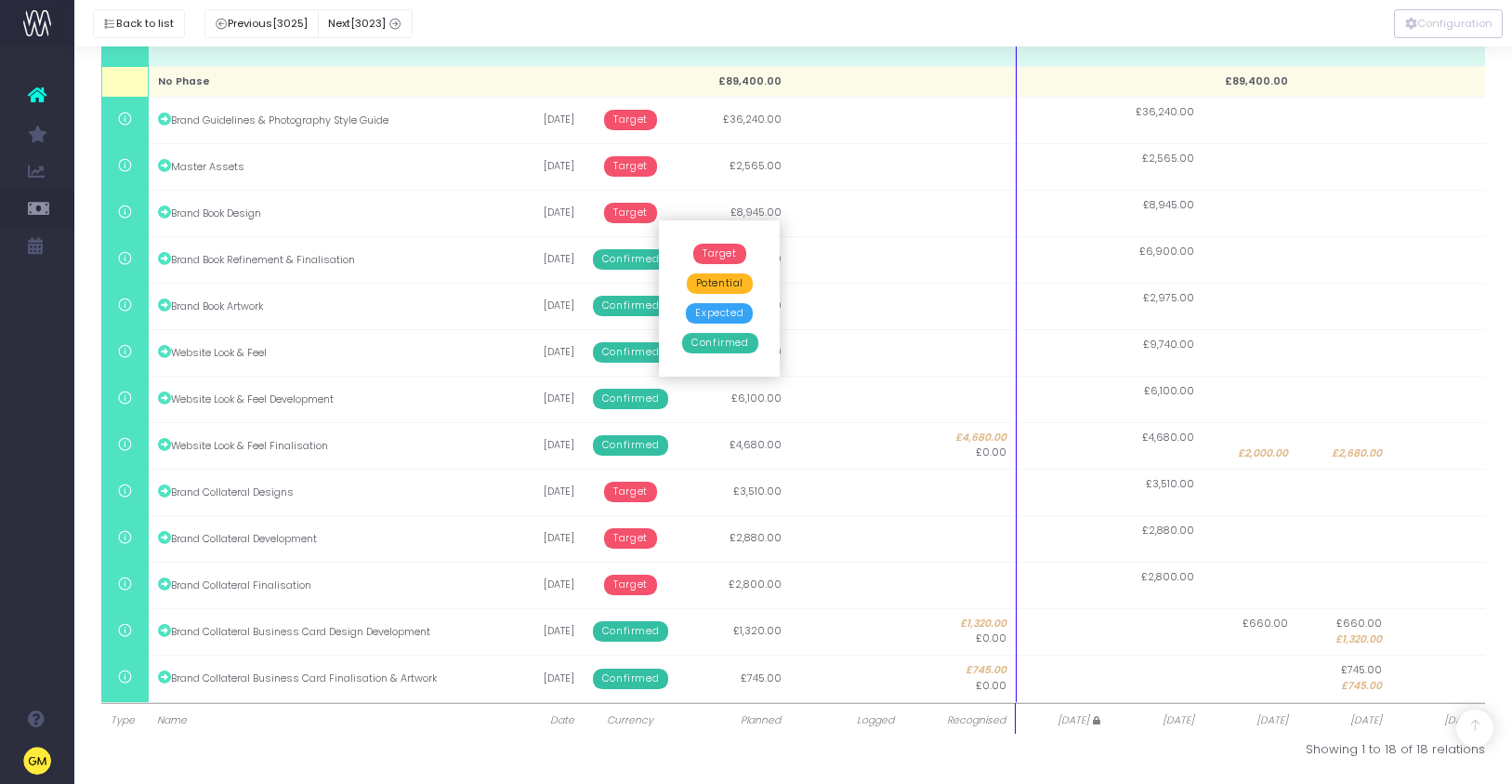
click at [707, 341] on span "Confirmed" at bounding box center [720, 343] width 76 height 21
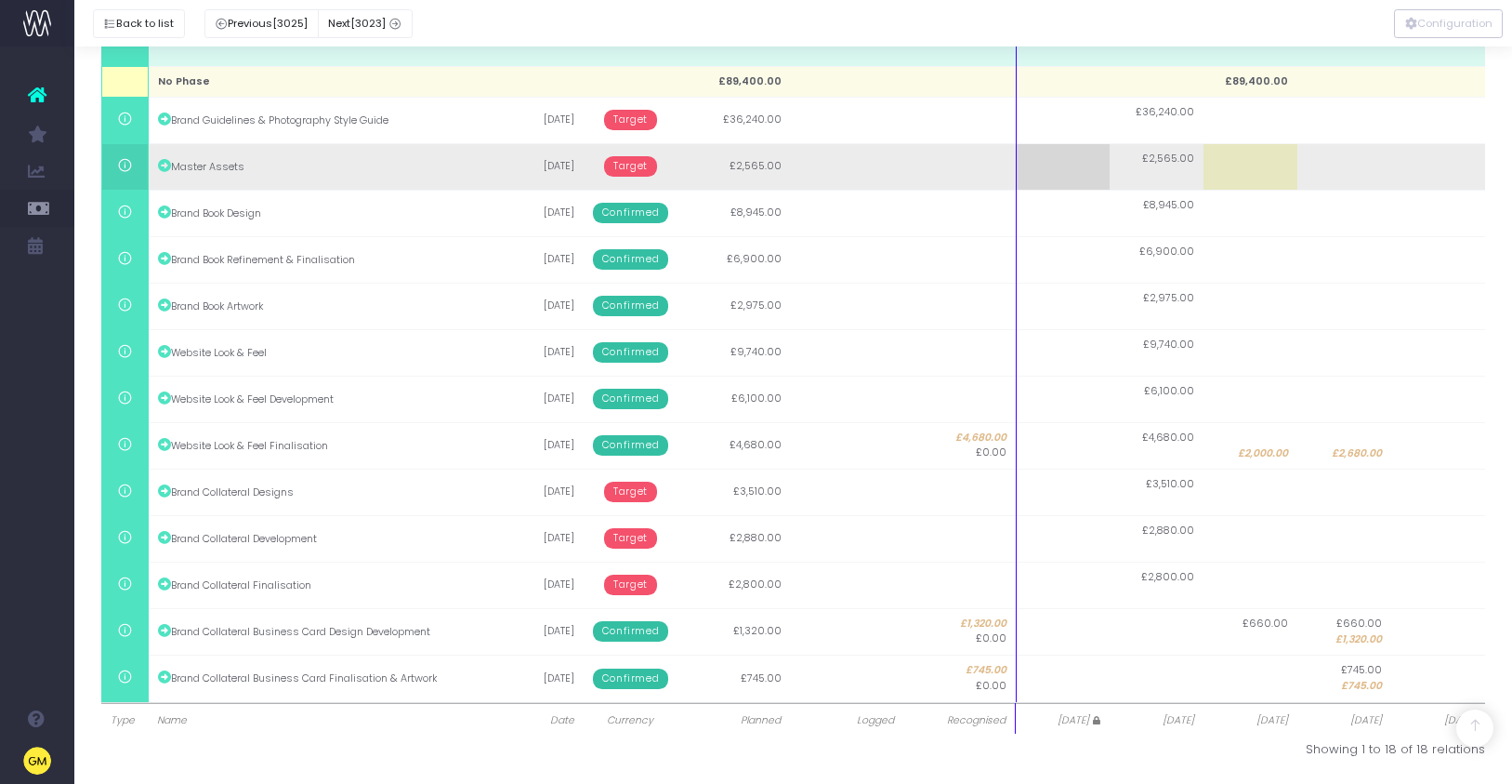
click at [637, 157] on span "Target" at bounding box center [630, 166] width 53 height 21
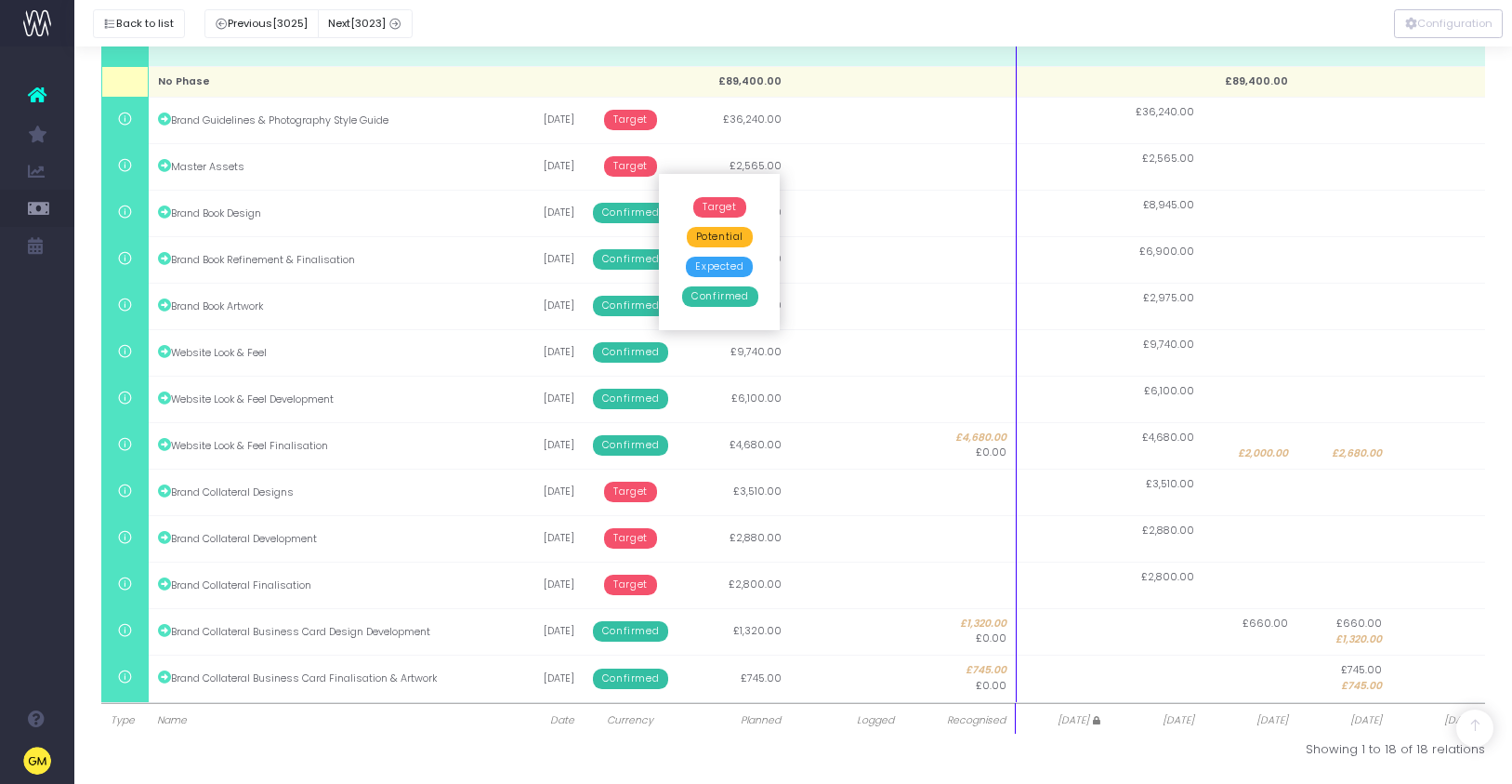
click at [722, 295] on span "Confirmed" at bounding box center [720, 297] width 76 height 21
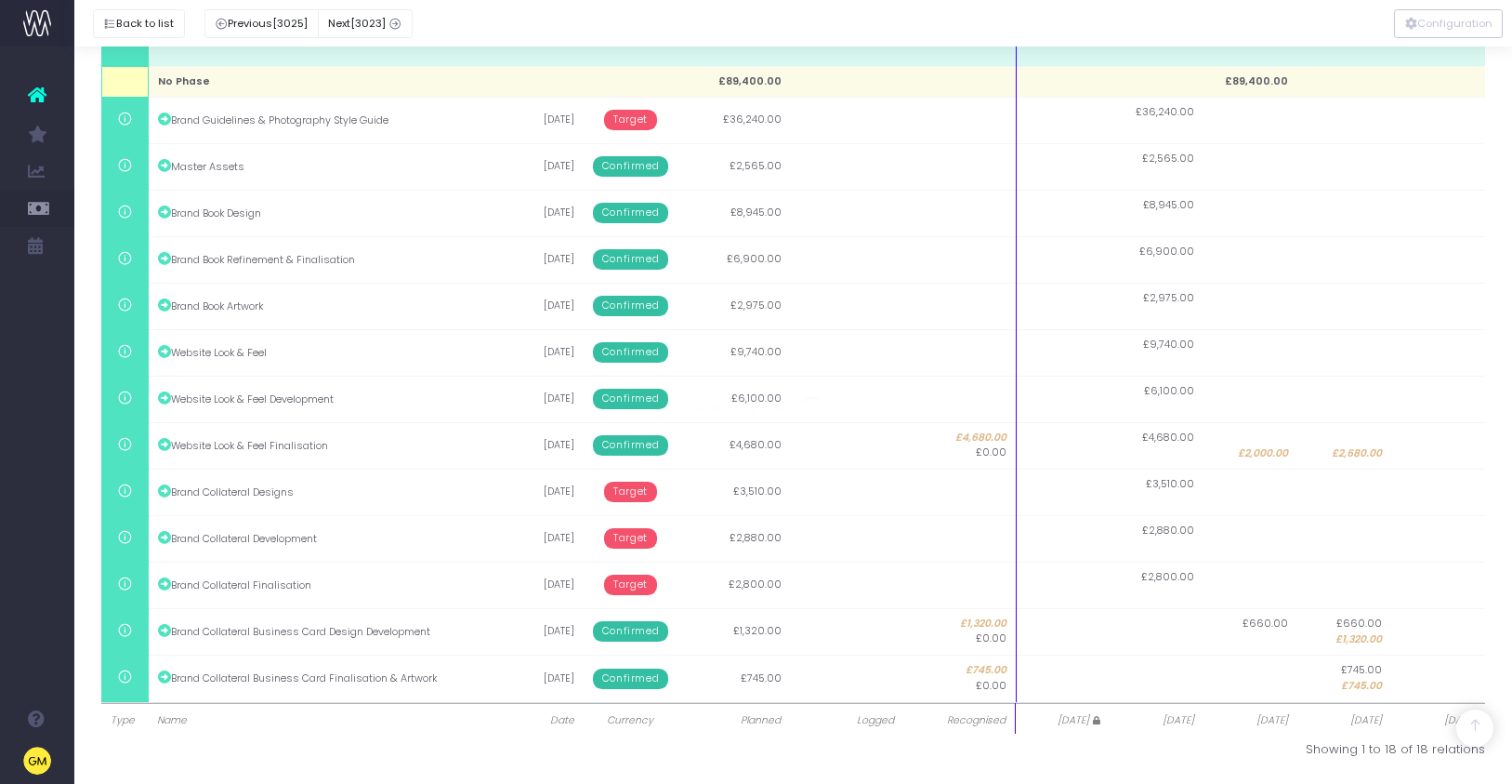
click at [635, 119] on span "Target" at bounding box center [630, 120] width 53 height 21
click at [714, 259] on span "Confirmed" at bounding box center [720, 250] width 76 height 21
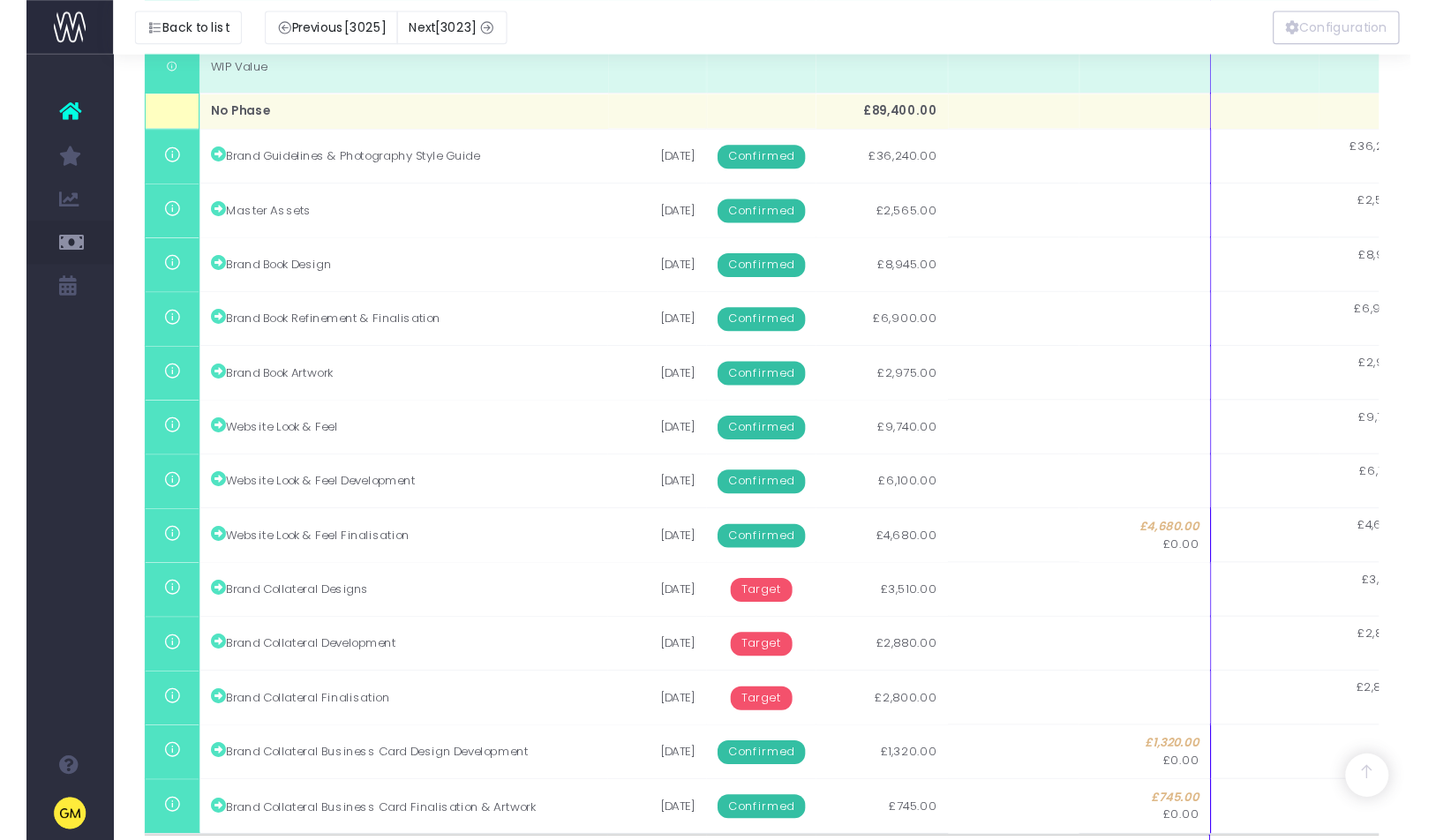
scroll to position [388, 0]
